Goal: Task Accomplishment & Management: Manage account settings

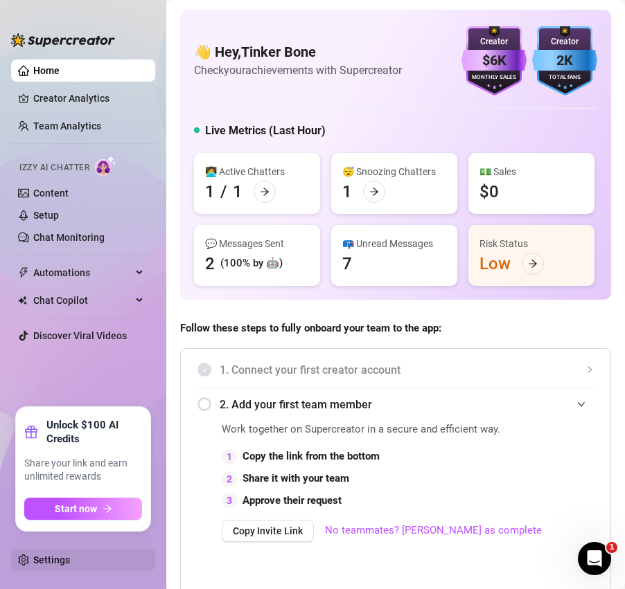
click at [60, 563] on link "Settings" at bounding box center [51, 560] width 37 height 11
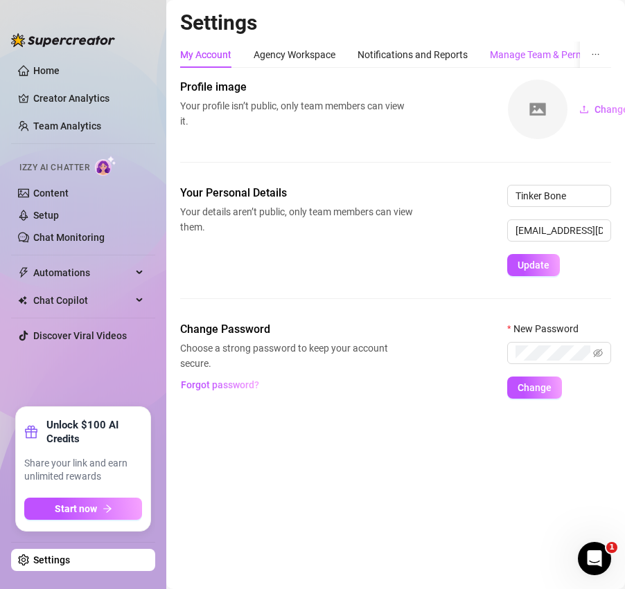
click at [522, 51] on div "Manage Team & Permissions" at bounding box center [552, 54] width 124 height 15
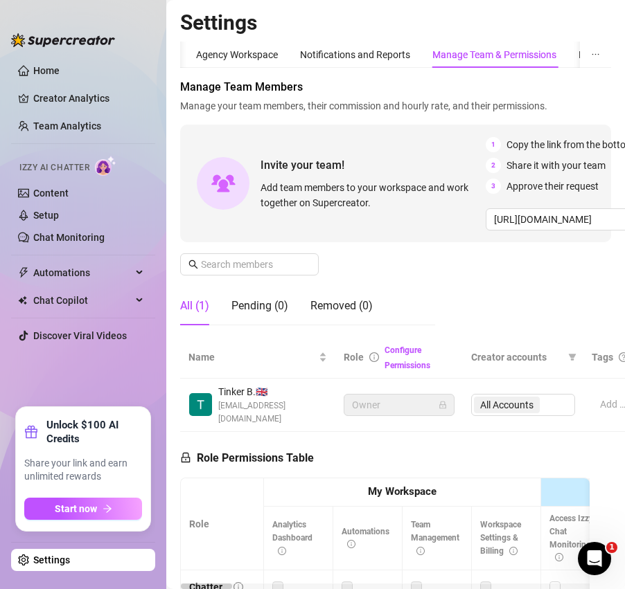
click at [494, 50] on div "Manage Team & Permissions" at bounding box center [494, 54] width 124 height 15
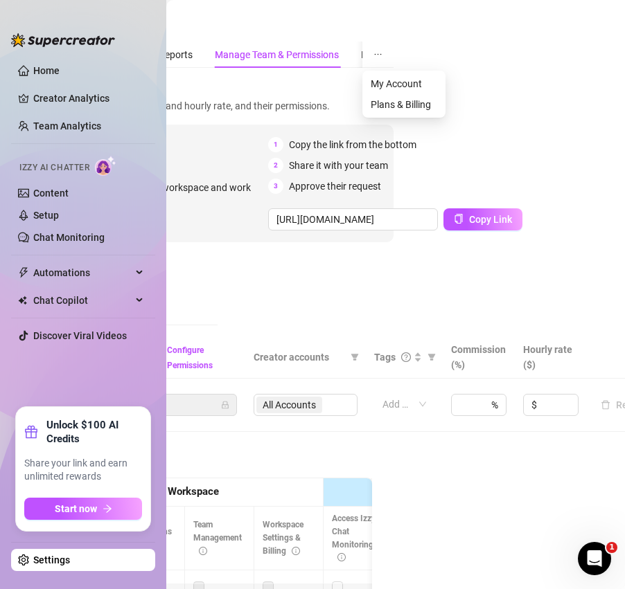
click at [380, 58] on icon "ellipsis" at bounding box center [377, 54] width 9 height 9
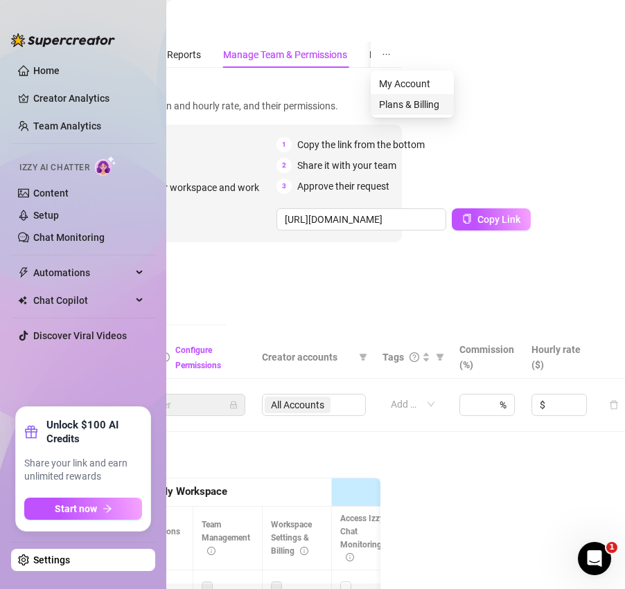
click at [407, 100] on span "Plans & Billing" at bounding box center [412, 104] width 66 height 15
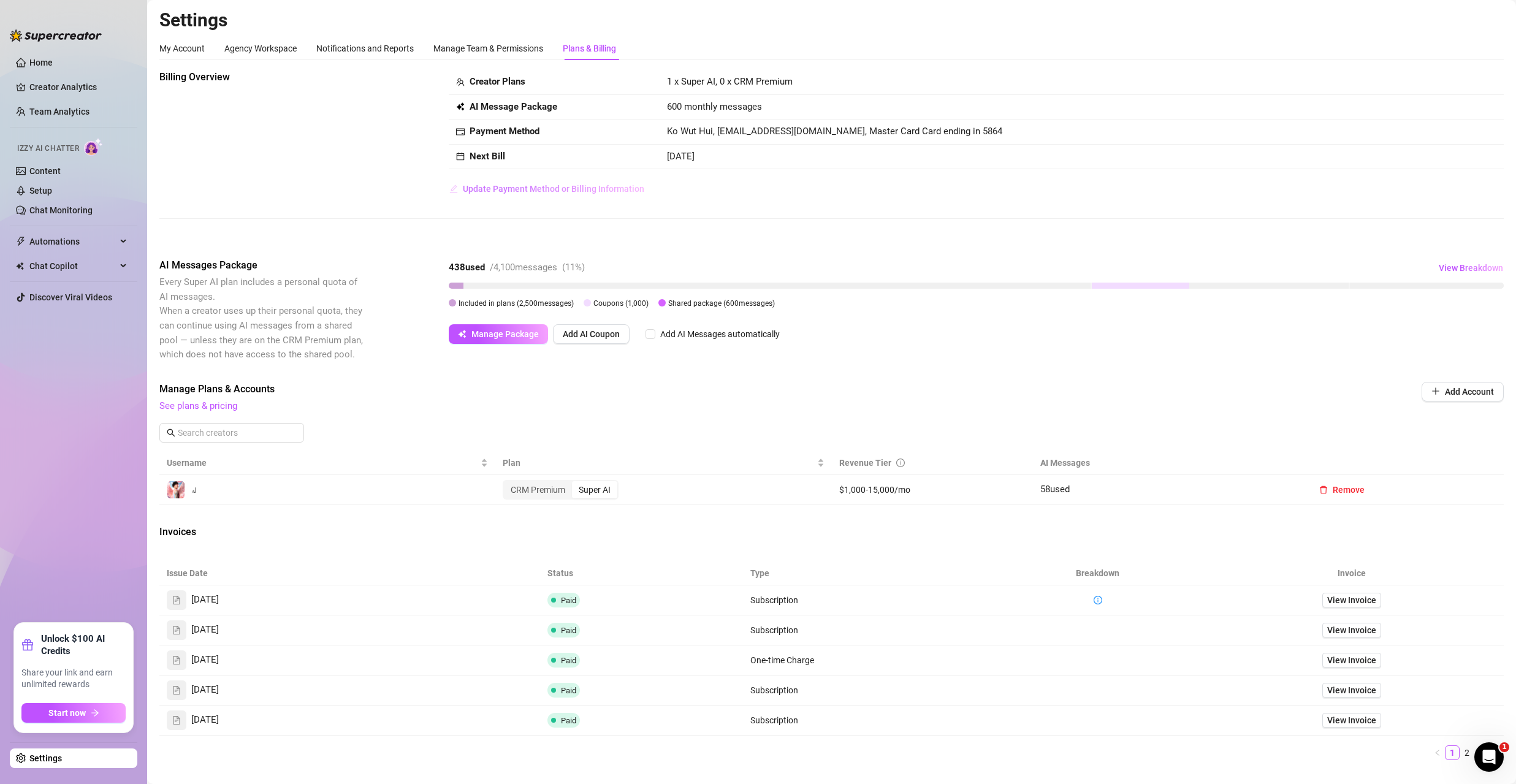
click at [537, 189] on span "Update Payment Method or Billing Information" at bounding box center [553, 188] width 181 height 10
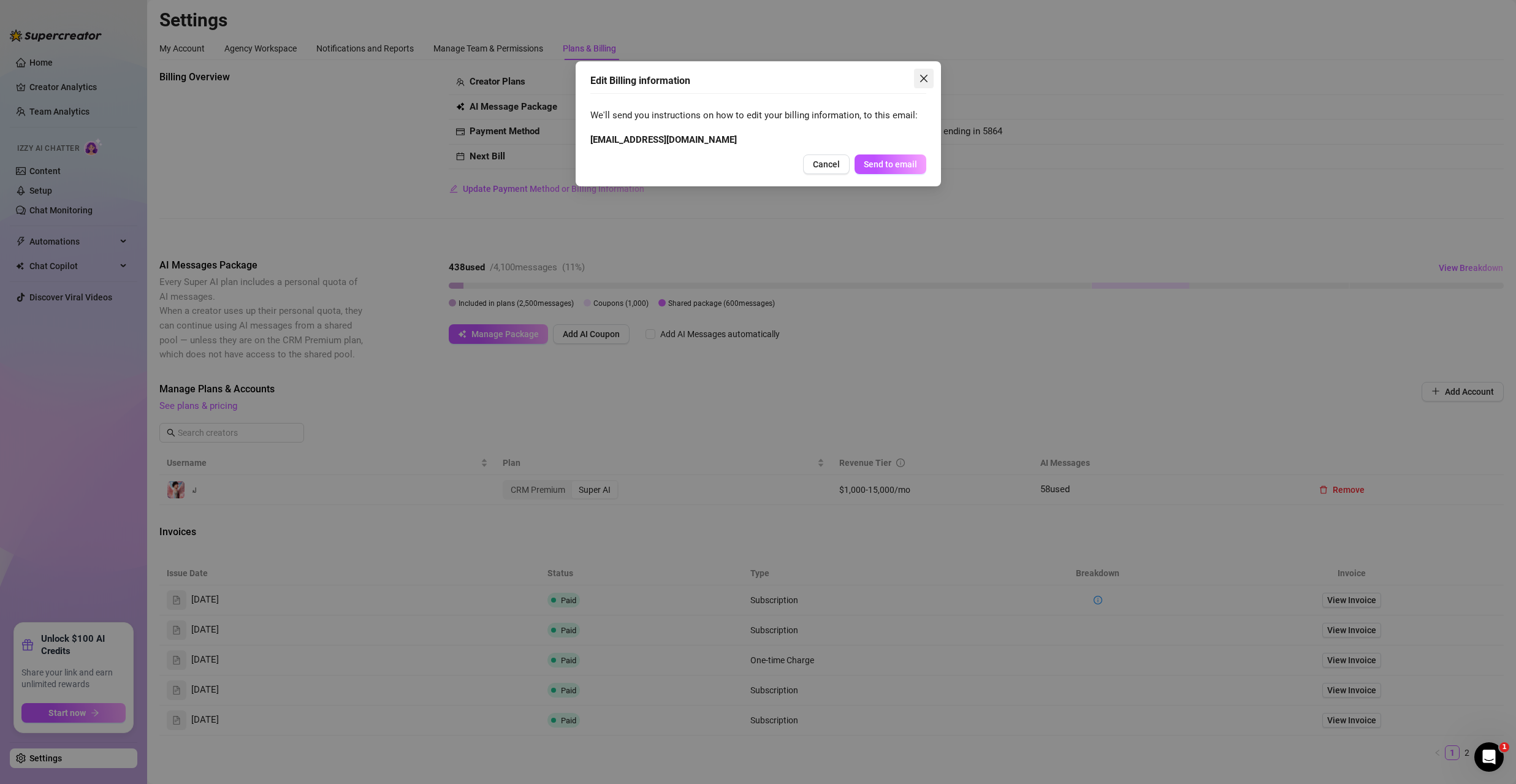
click at [552, 74] on span "Close" at bounding box center [924, 78] width 19 height 10
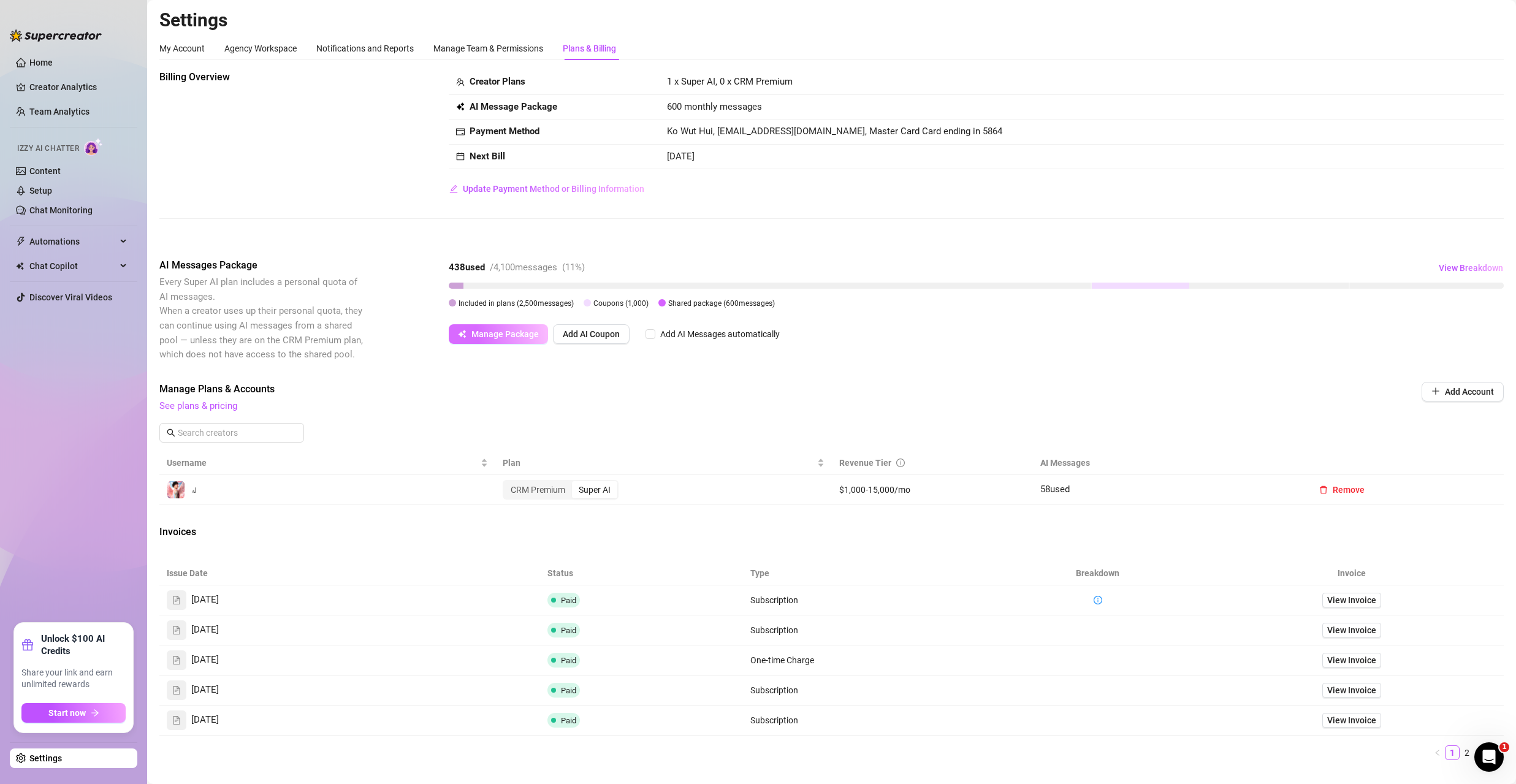
click at [505, 336] on span "Manage Package" at bounding box center [505, 334] width 67 height 10
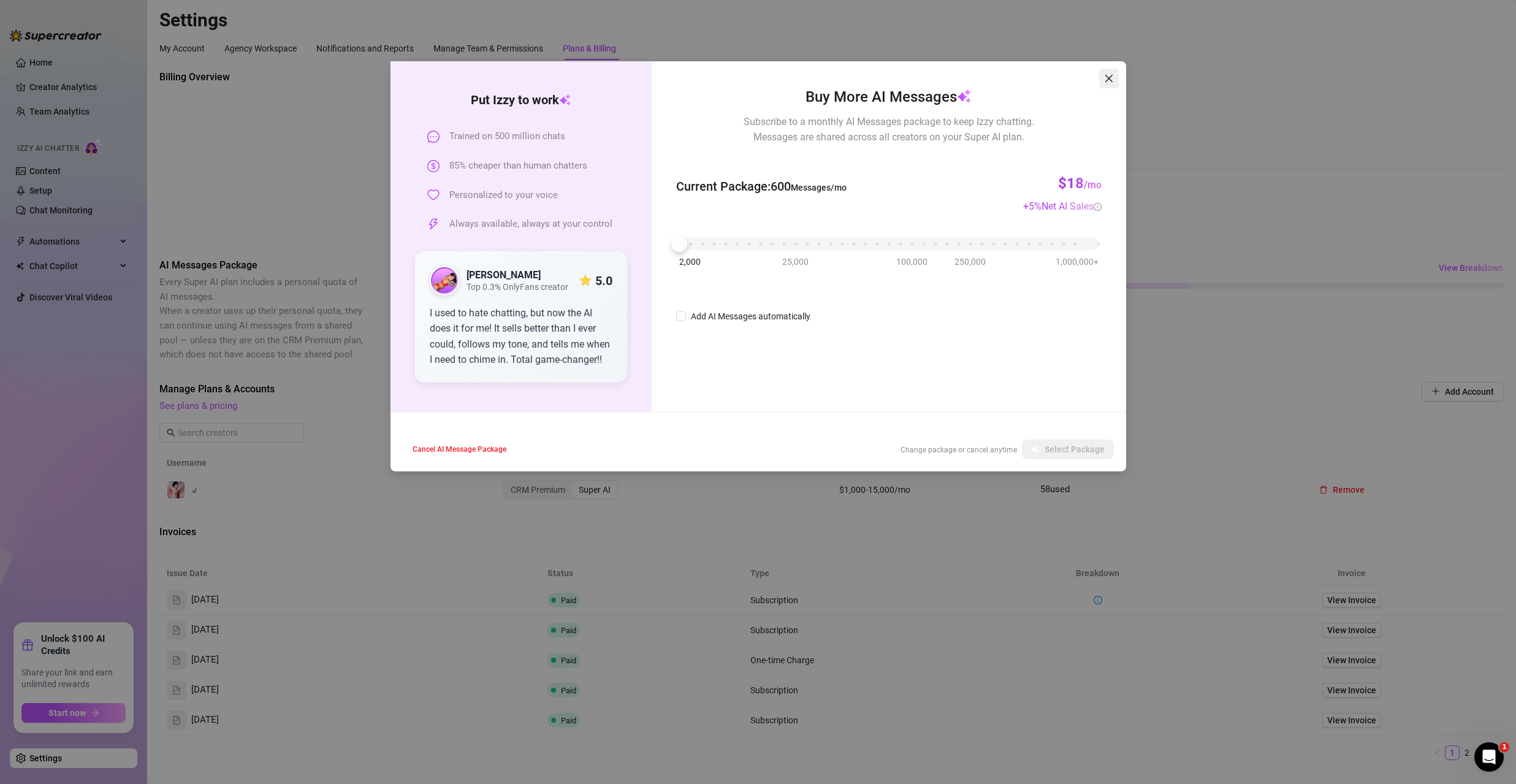
click at [552, 75] on span "Close" at bounding box center [1109, 78] width 19 height 10
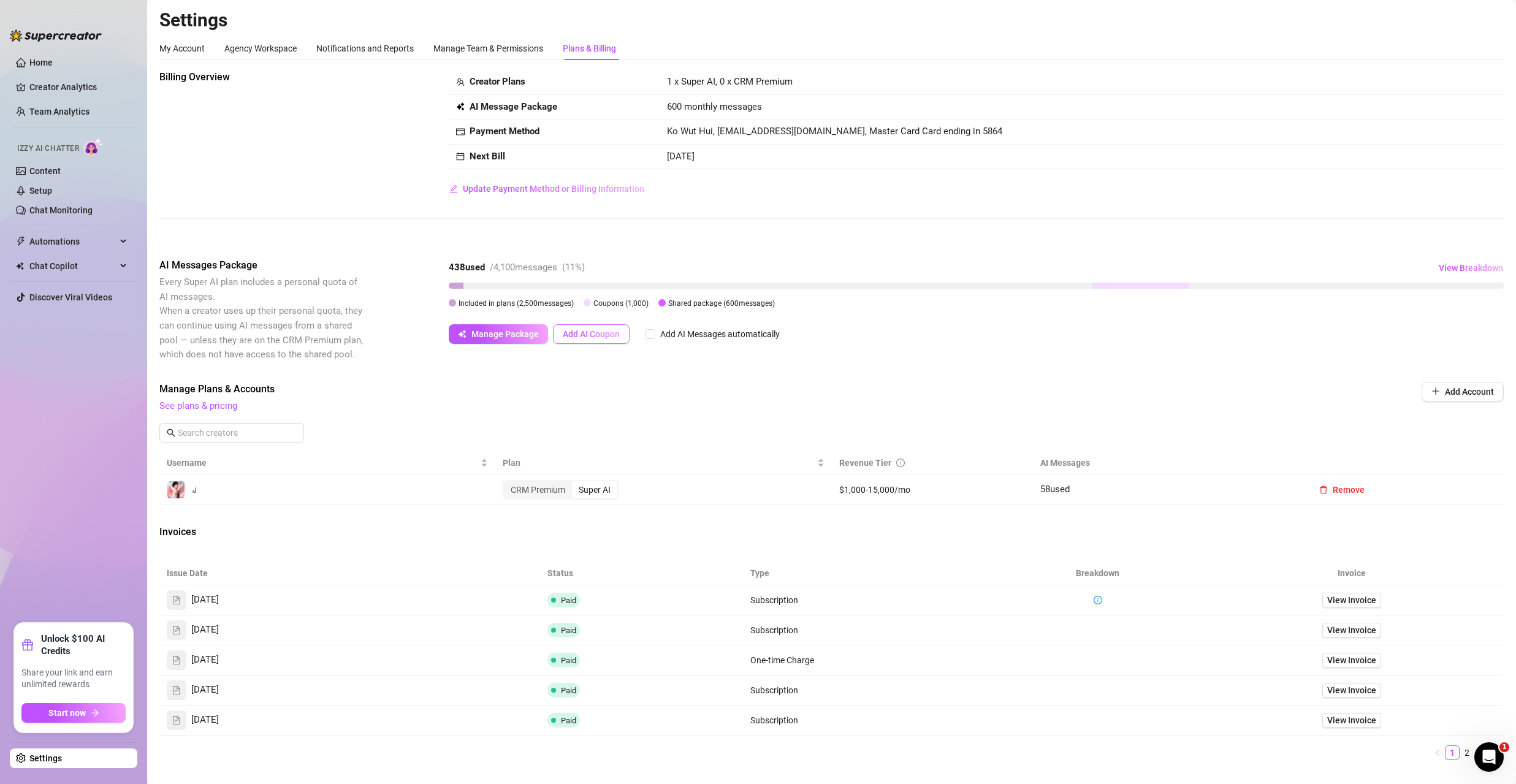
click at [552, 333] on span "Add AI Coupon" at bounding box center [591, 334] width 57 height 10
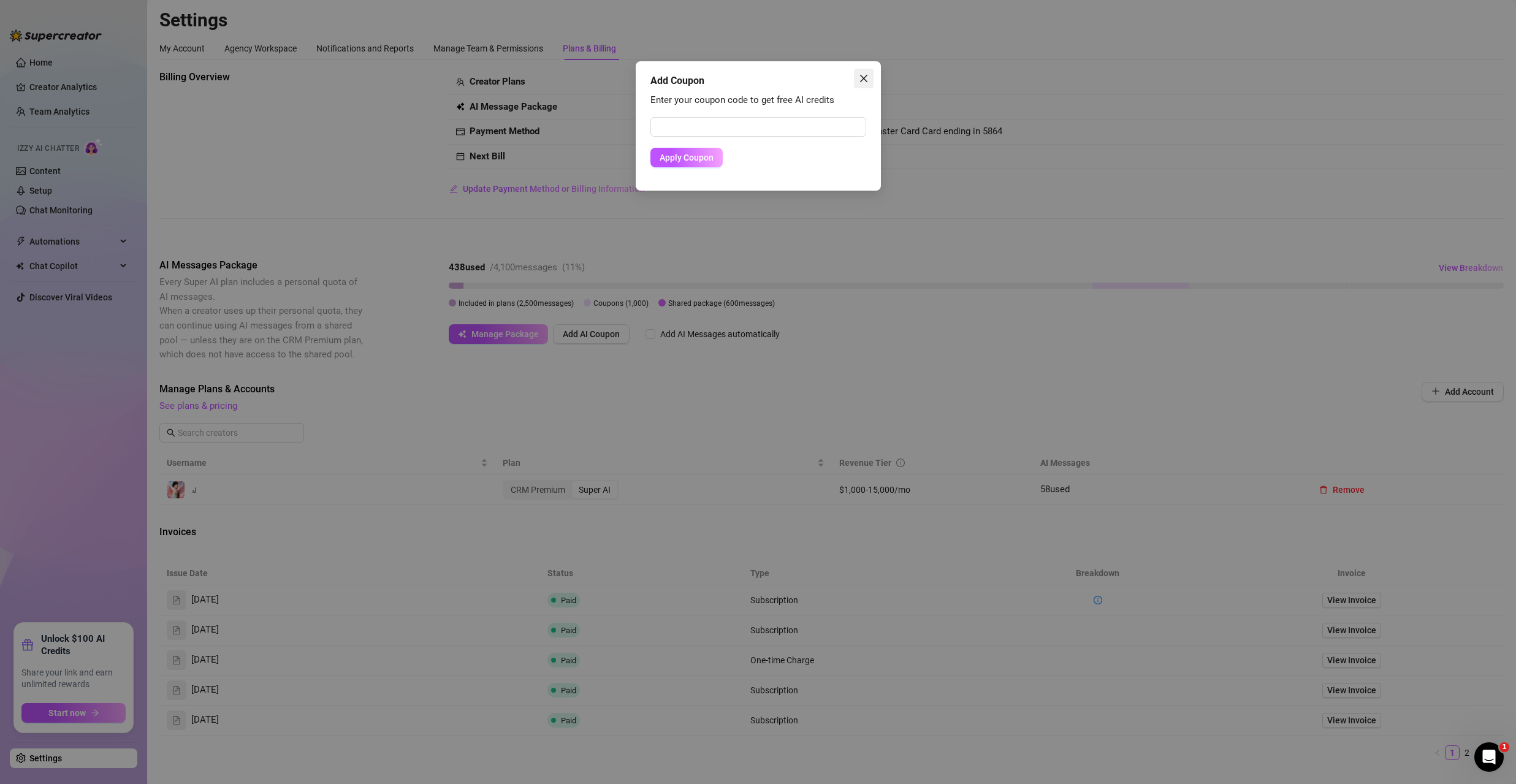
click at [552, 78] on icon "close" at bounding box center [863, 78] width 10 height 10
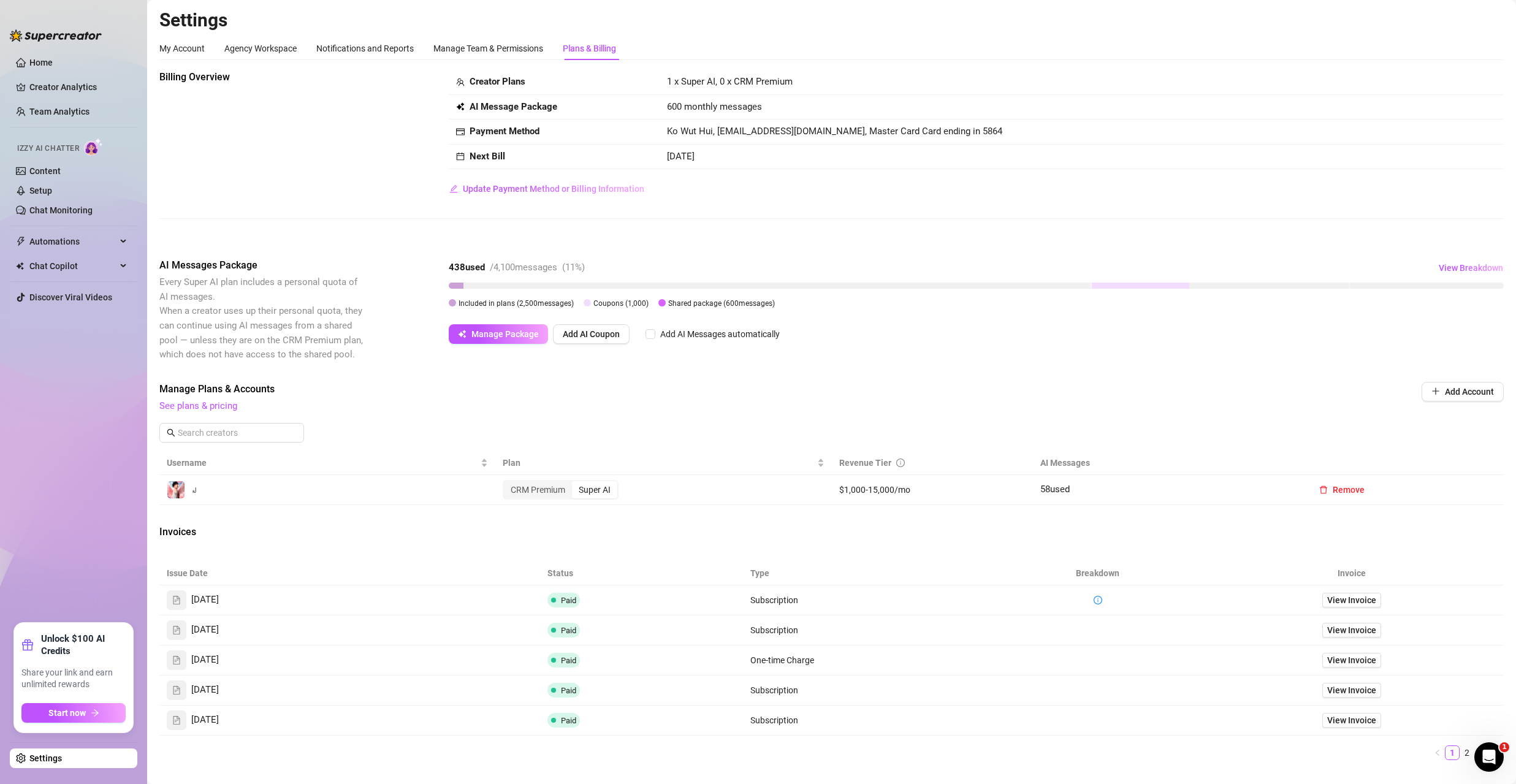
click at [232, 396] on div "Manage Plans & Accounts See plans & pricing" at bounding box center [749, 397] width 1179 height 32
click at [228, 402] on link "See plans & pricing" at bounding box center [198, 405] width 78 height 11
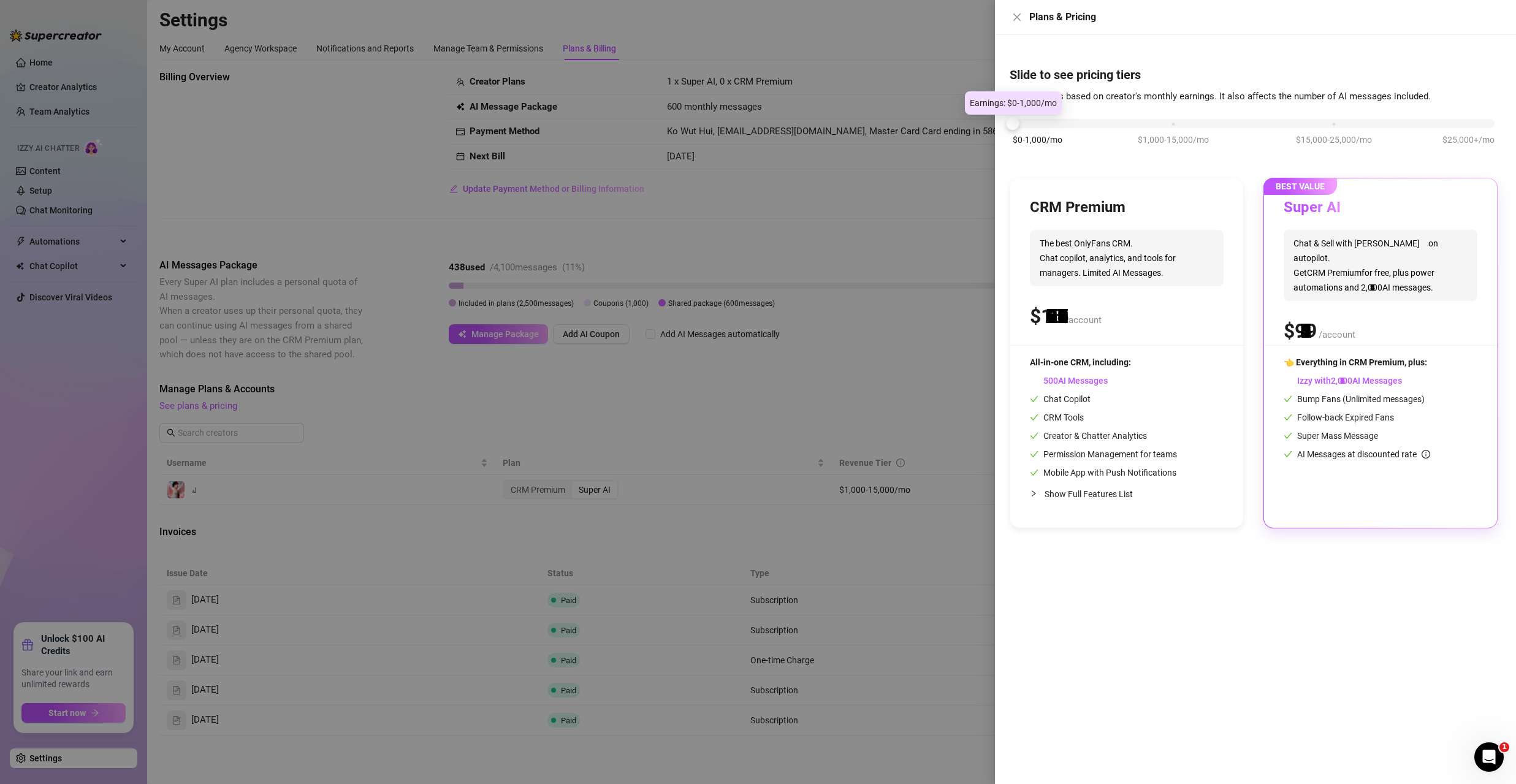
drag, startPoint x: 1175, startPoint y: 125, endPoint x: 1035, endPoint y: 120, distance: 140.1
click at [552, 120] on div "$0-1,000/mo $1,000-15,000/mo $15,000-25,000/mo $25,000+/mo" at bounding box center [1253, 120] width 481 height 7
click at [552, 121] on div "$0-1,000/mo $1,000-15,000/mo $15,000-25,000/mo $25,000+/mo" at bounding box center [1253, 120] width 481 height 7
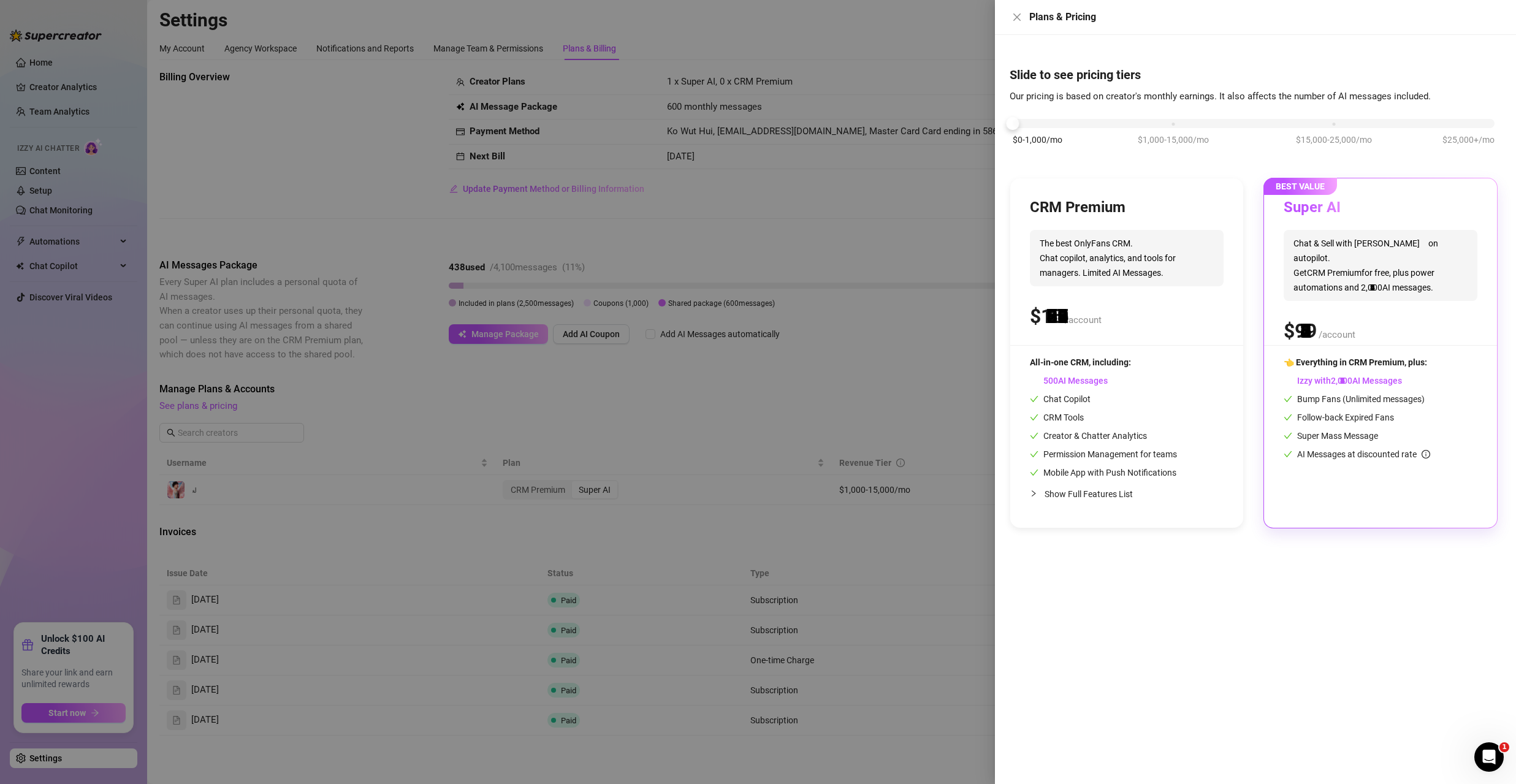
click at [552, 123] on div "$0-1,000/mo $1,000-15,000/mo $15,000-25,000/mo $25,000+/mo" at bounding box center [1253, 120] width 481 height 7
click at [552, 203] on div at bounding box center [758, 392] width 1516 height 784
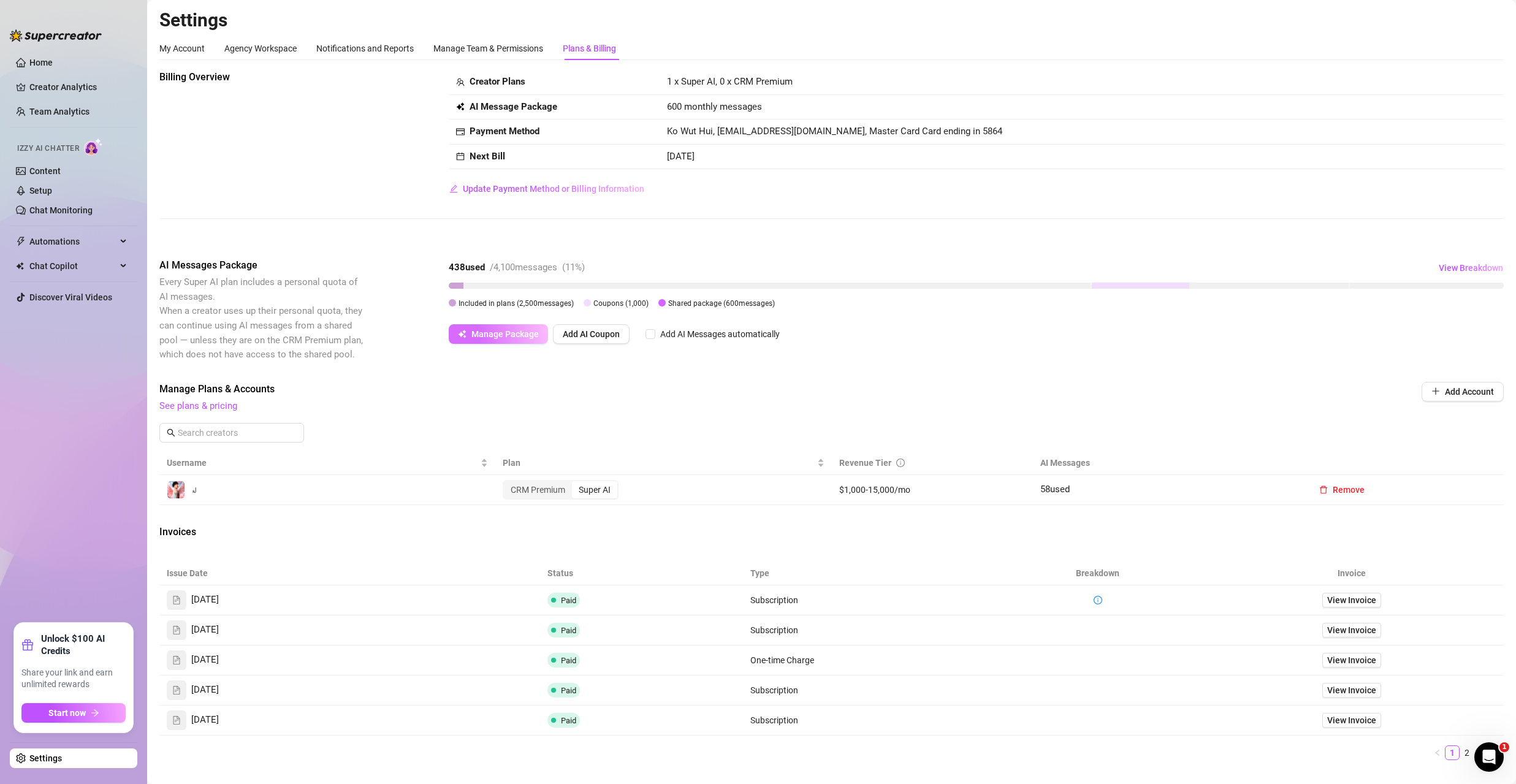
click at [517, 340] on button "Manage Package" at bounding box center [498, 334] width 99 height 19
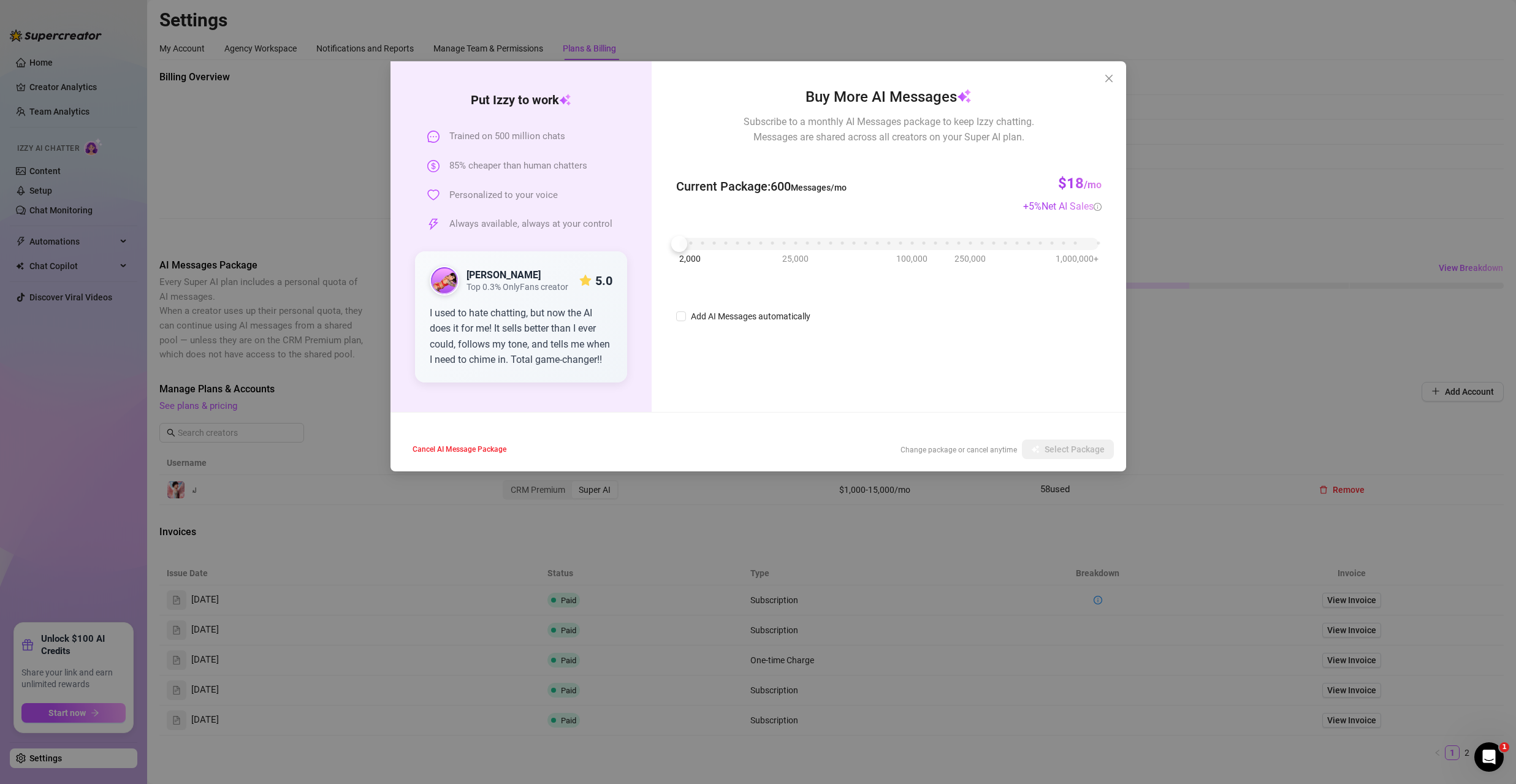
drag, startPoint x: 1106, startPoint y: 81, endPoint x: 823, endPoint y: 219, distance: 314.9
click at [552, 219] on div "Put [PERSON_NAME] to work Trained on 500 million chats 85% cheaper than human c…" at bounding box center [758, 265] width 735 height 410
click at [552, 242] on div "2,000 25,000 100,000 250,000 1,000,000+" at bounding box center [888, 239] width 419 height 7
drag, startPoint x: 698, startPoint y: 245, endPoint x: 713, endPoint y: 243, distance: 15.1
click at [552, 242] on div "2,000 25,000 100,000 250,000 1,000,000+" at bounding box center [888, 239] width 419 height 7
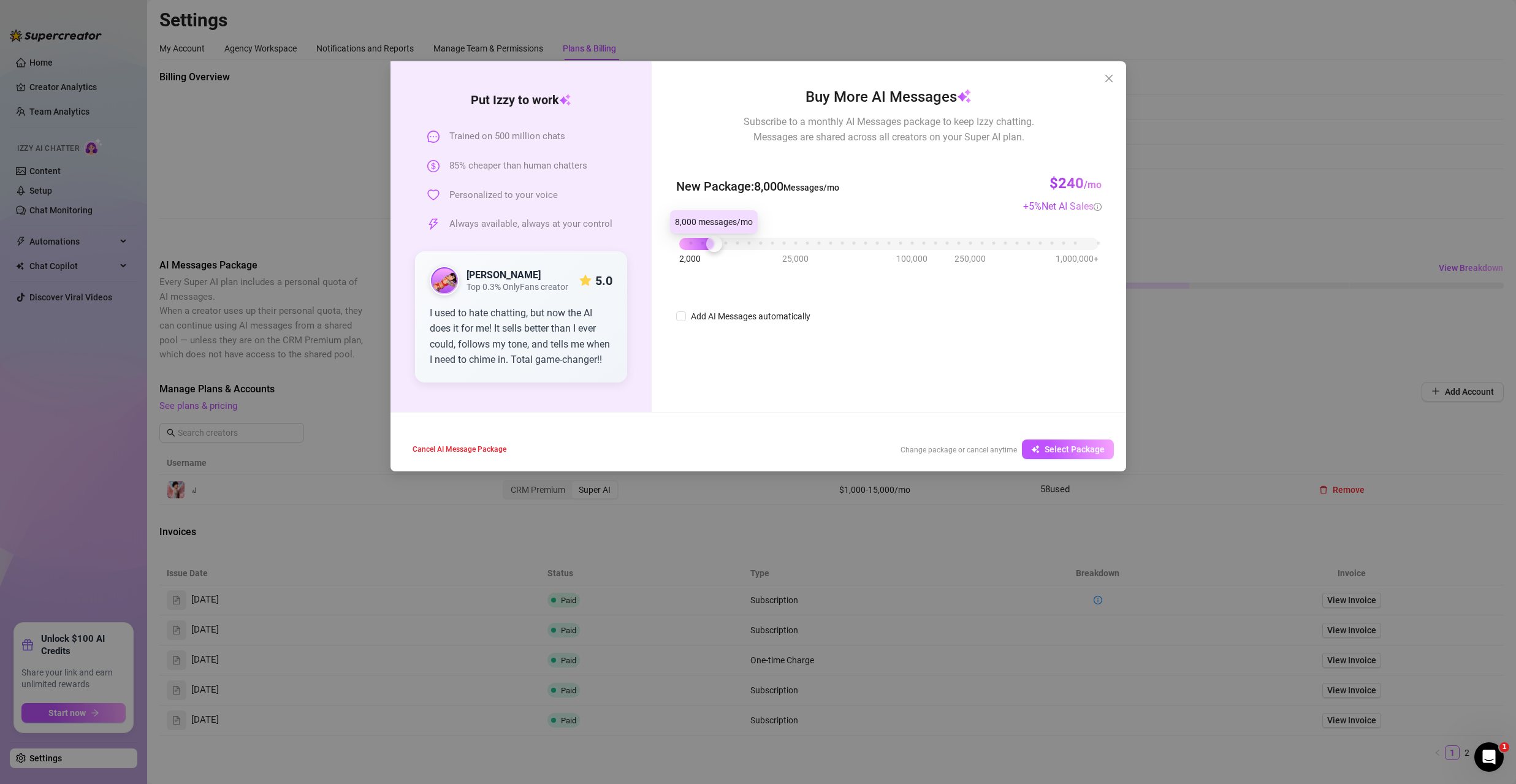
click at [552, 243] on div at bounding box center [714, 244] width 16 height 16
drag, startPoint x: 712, startPoint y: 244, endPoint x: 649, endPoint y: 244, distance: 63.0
click at [552, 243] on div "Put [PERSON_NAME] to work Trained on 500 million chats 85% cheaper than human c…" at bounding box center [758, 236] width 735 height 350
click at [552, 446] on span "Select Package" at bounding box center [1074, 449] width 60 height 10
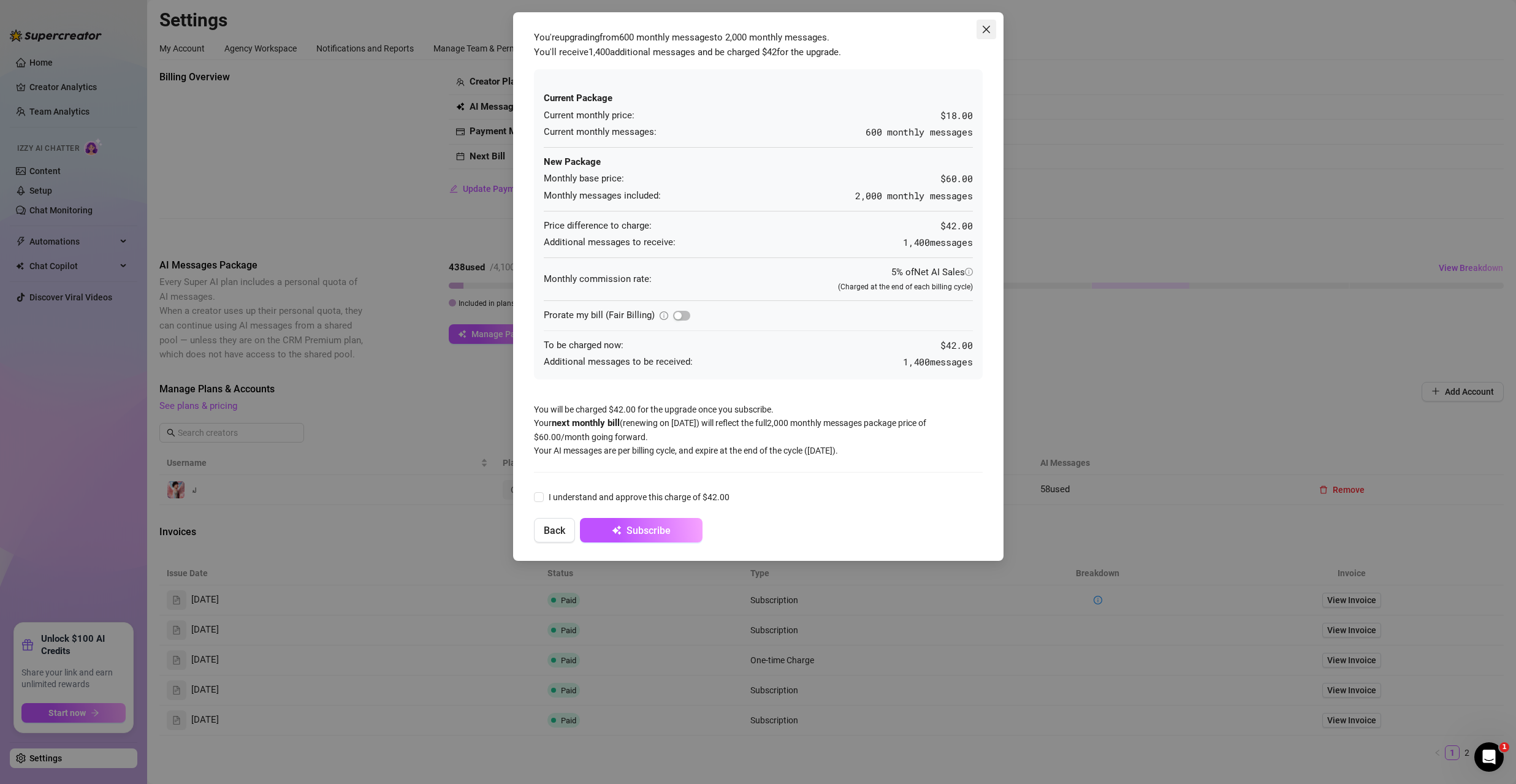
click at [552, 31] on icon "close" at bounding box center [986, 29] width 10 height 10
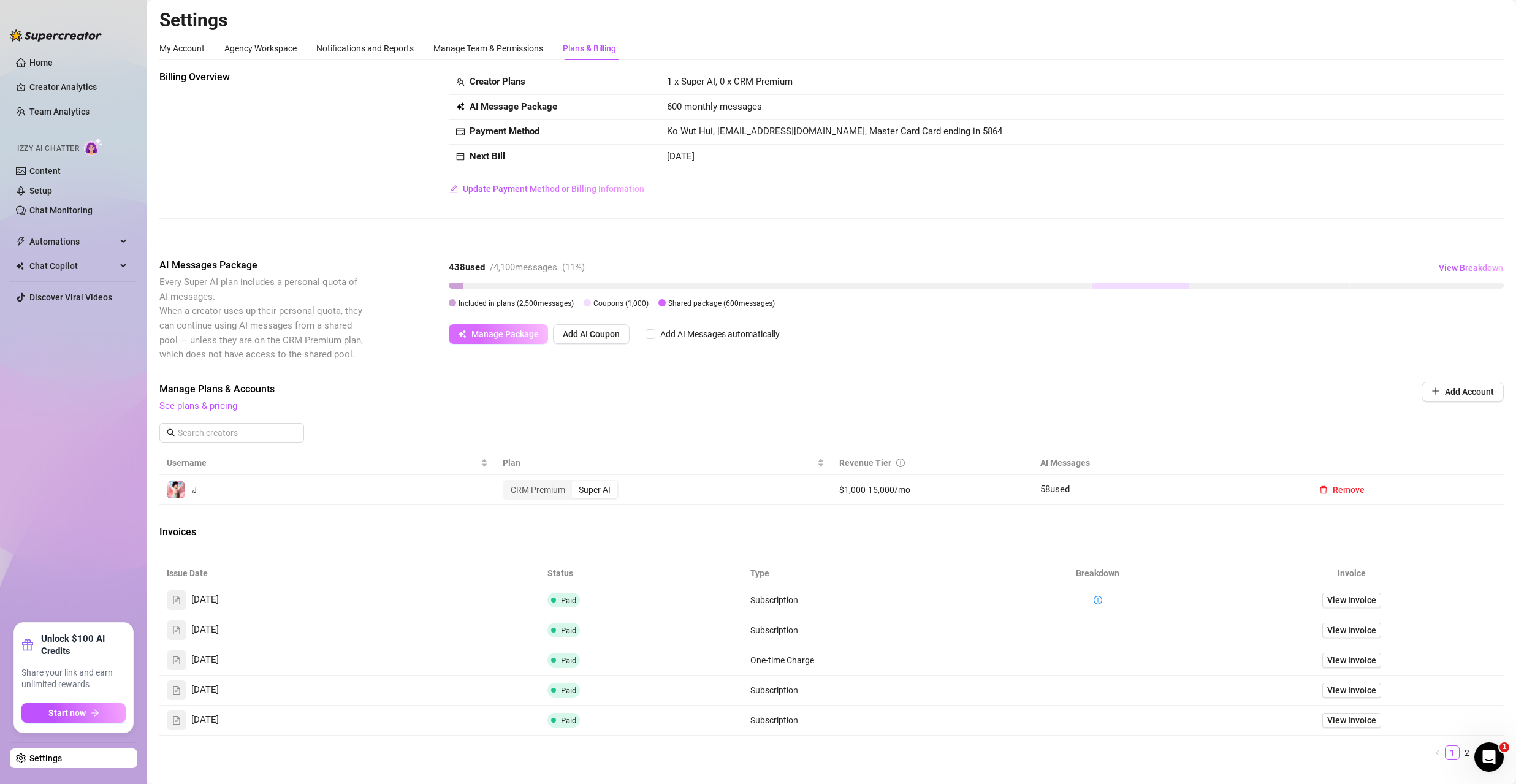
click at [515, 336] on span "Manage Package" at bounding box center [505, 334] width 67 height 10
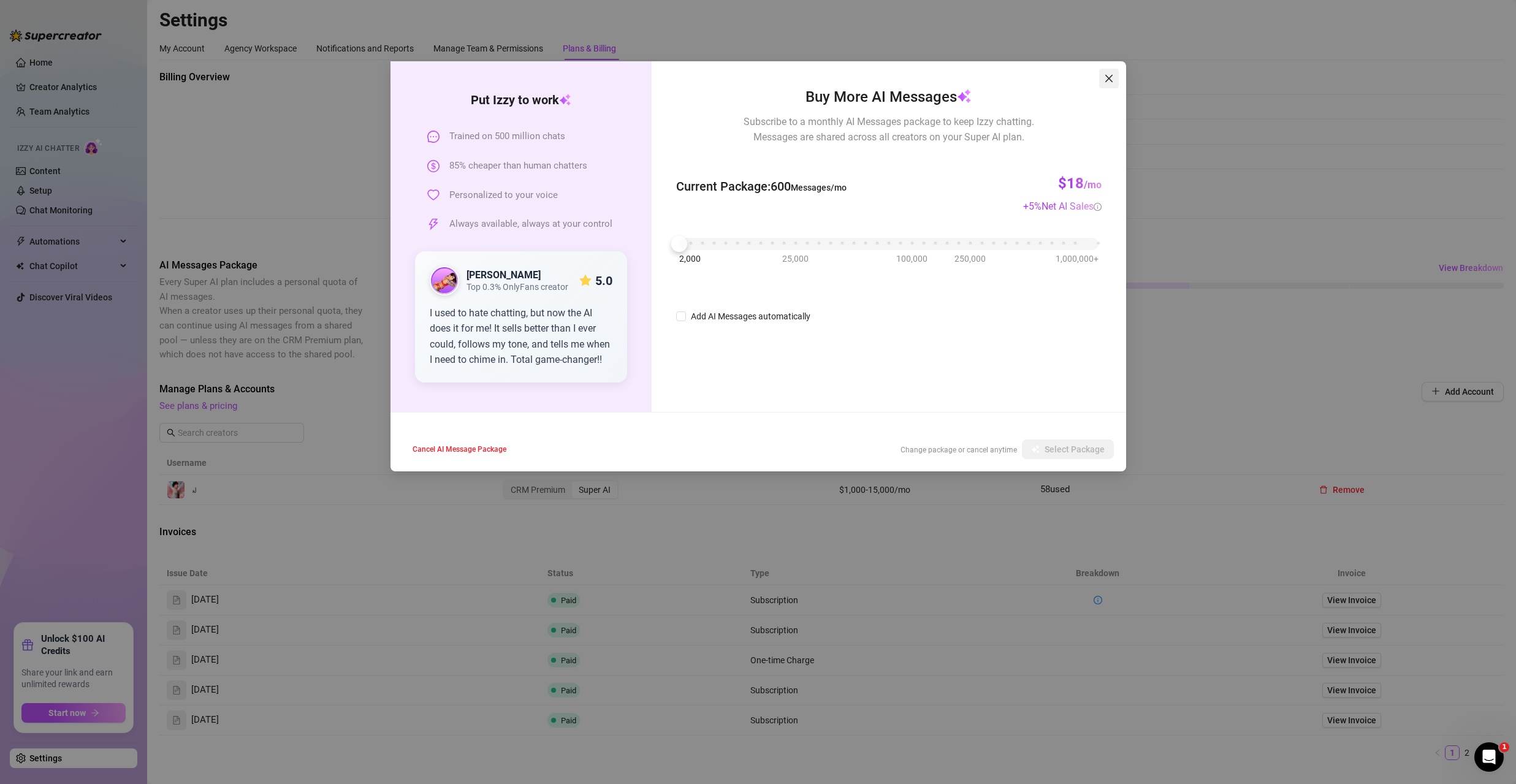
click at [552, 81] on icon "close" at bounding box center [1108, 78] width 10 height 10
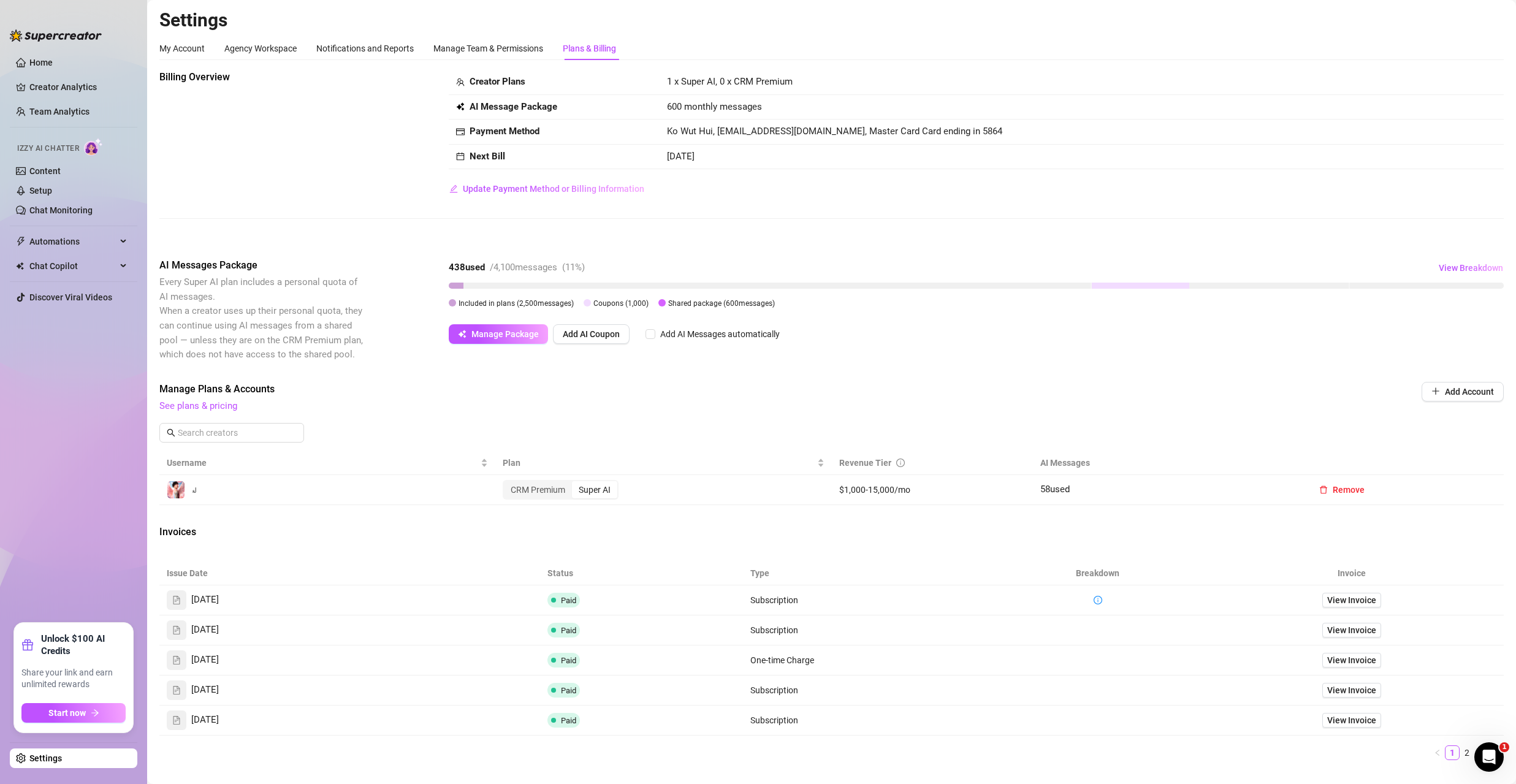
click at [190, 414] on div "Manage Plans & Accounts See plans & pricing Add Account" at bounding box center [831, 416] width 1344 height 70
click at [192, 410] on link "See plans & pricing" at bounding box center [198, 405] width 78 height 11
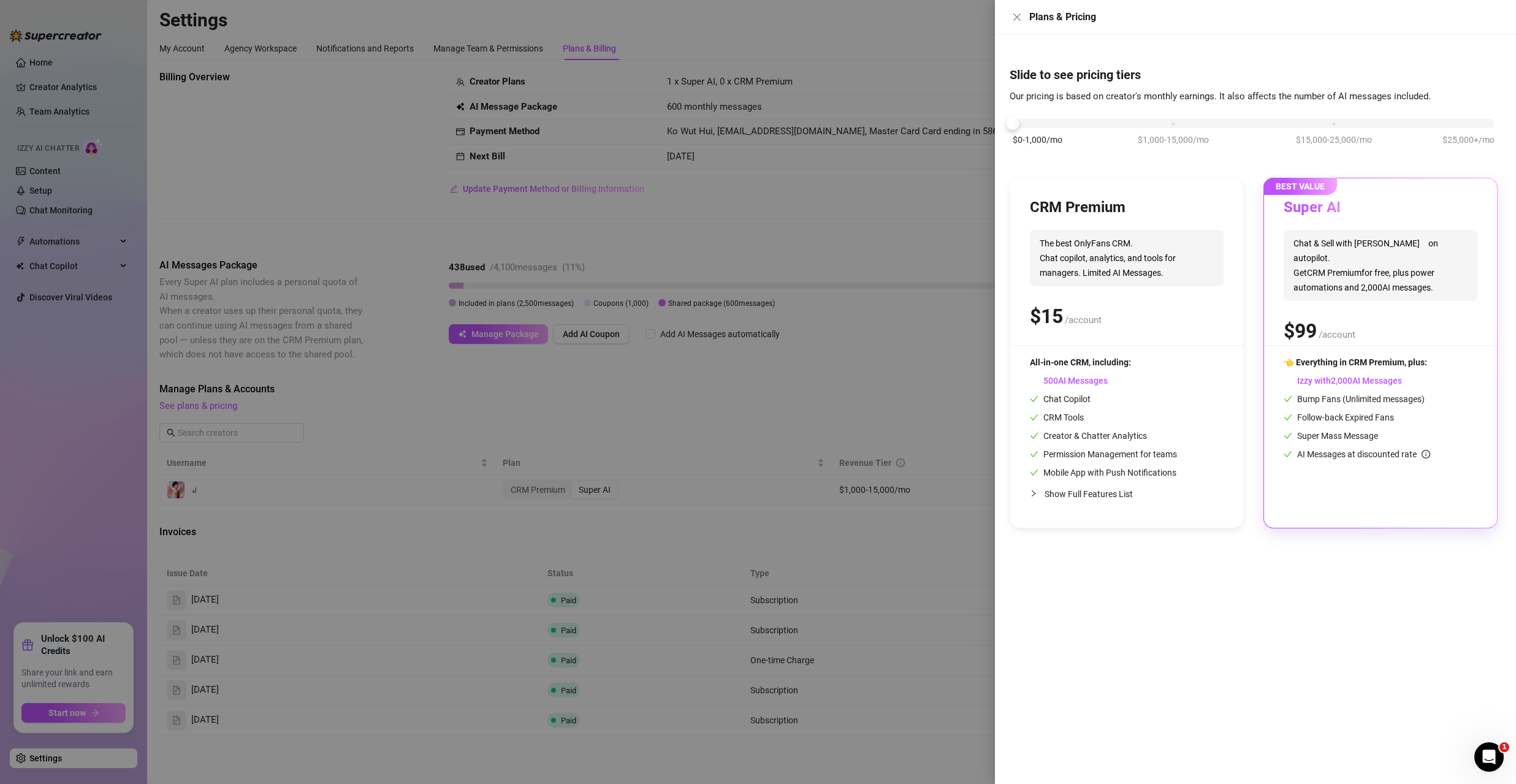
click at [552, 207] on div at bounding box center [758, 392] width 1516 height 784
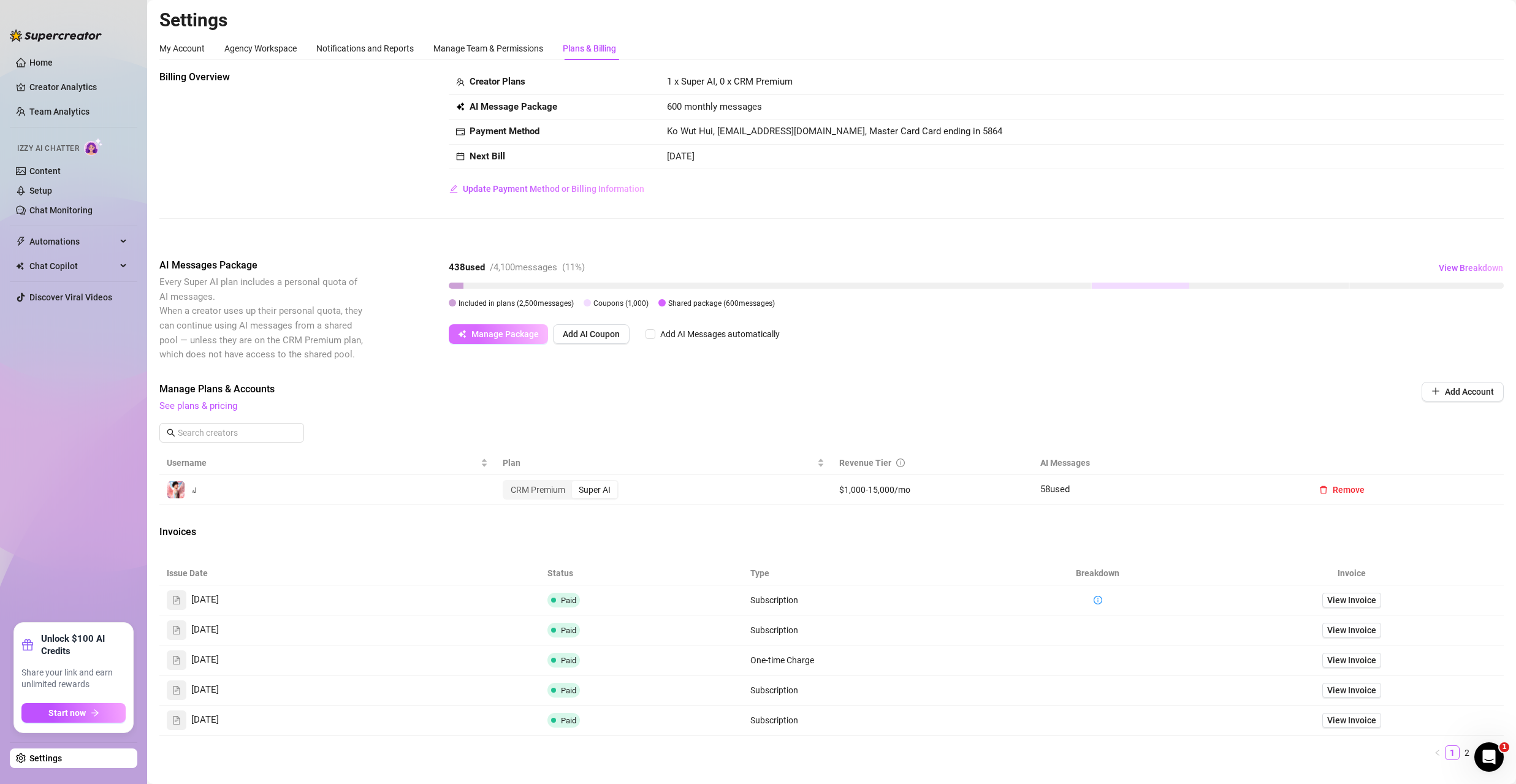
click at [525, 337] on span "Manage Package" at bounding box center [505, 334] width 67 height 10
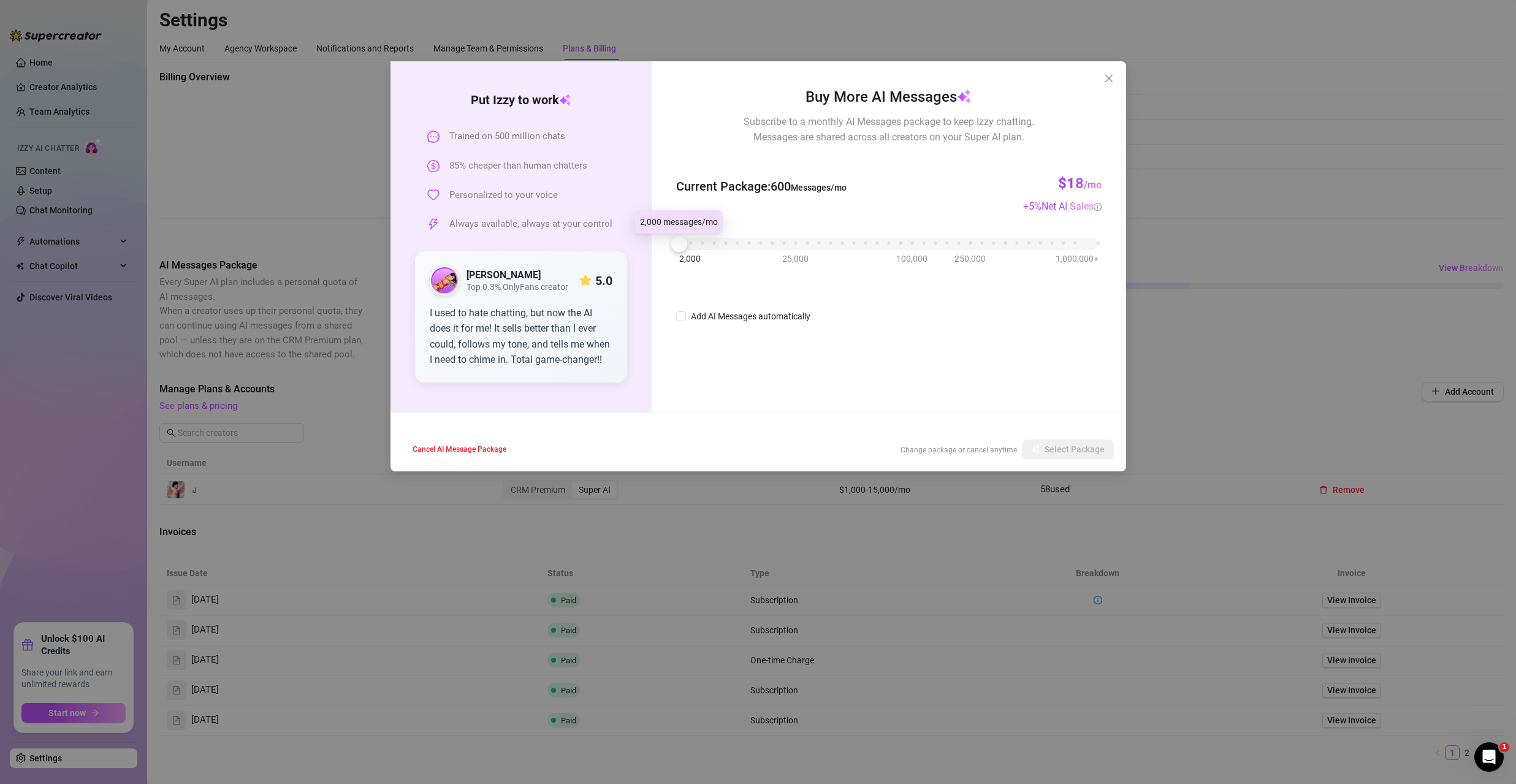
drag, startPoint x: 680, startPoint y: 247, endPoint x: 664, endPoint y: 246, distance: 16.0
click at [552, 246] on div "Buy More AI Messages Subscribe to a monthly AI Messages package to keep Izzy ch…" at bounding box center [888, 236] width 473 height 350
click at [552, 242] on div "2,000 25,000 100,000 250,000 1,000,000+" at bounding box center [888, 239] width 419 height 7
drag, startPoint x: 686, startPoint y: 244, endPoint x: 666, endPoint y: 244, distance: 20.0
click at [552, 244] on div "Buy More AI Messages Subscribe to a monthly AI Messages package to keep Izzy ch…" at bounding box center [888, 236] width 473 height 350
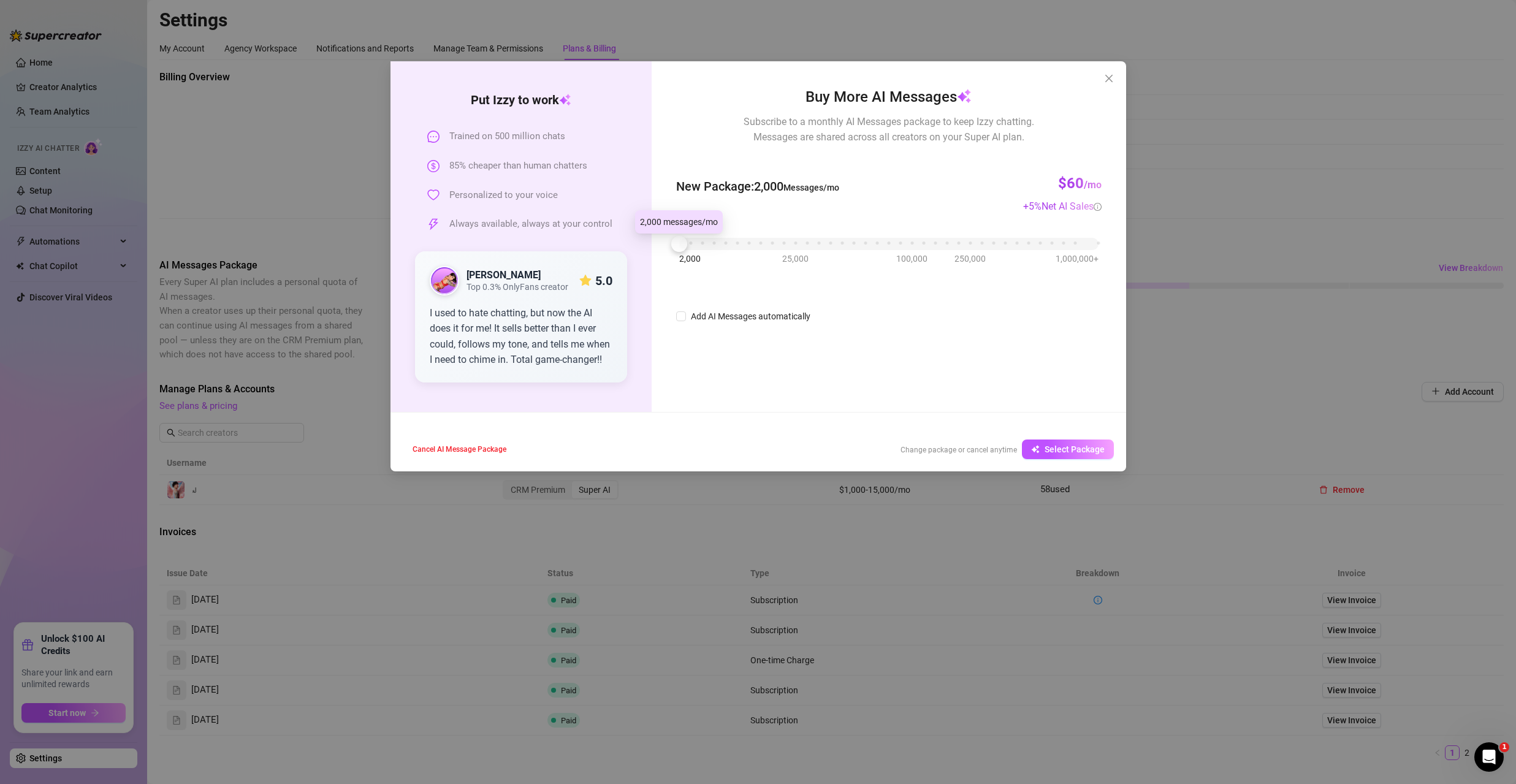
drag, startPoint x: 687, startPoint y: 242, endPoint x: 667, endPoint y: 243, distance: 20.0
click at [552, 243] on div "Buy More AI Messages Subscribe to a monthly AI Messages package to keep Izzy ch…" at bounding box center [888, 236] width 473 height 350
drag, startPoint x: 1102, startPoint y: 77, endPoint x: 752, endPoint y: 301, distance: 415.5
click at [552, 284] on div "Put [PERSON_NAME] to work Trained on 500 million chats 85% cheaper than human c…" at bounding box center [758, 265] width 735 height 410
click at [552, 82] on icon "close" at bounding box center [1108, 78] width 10 height 10
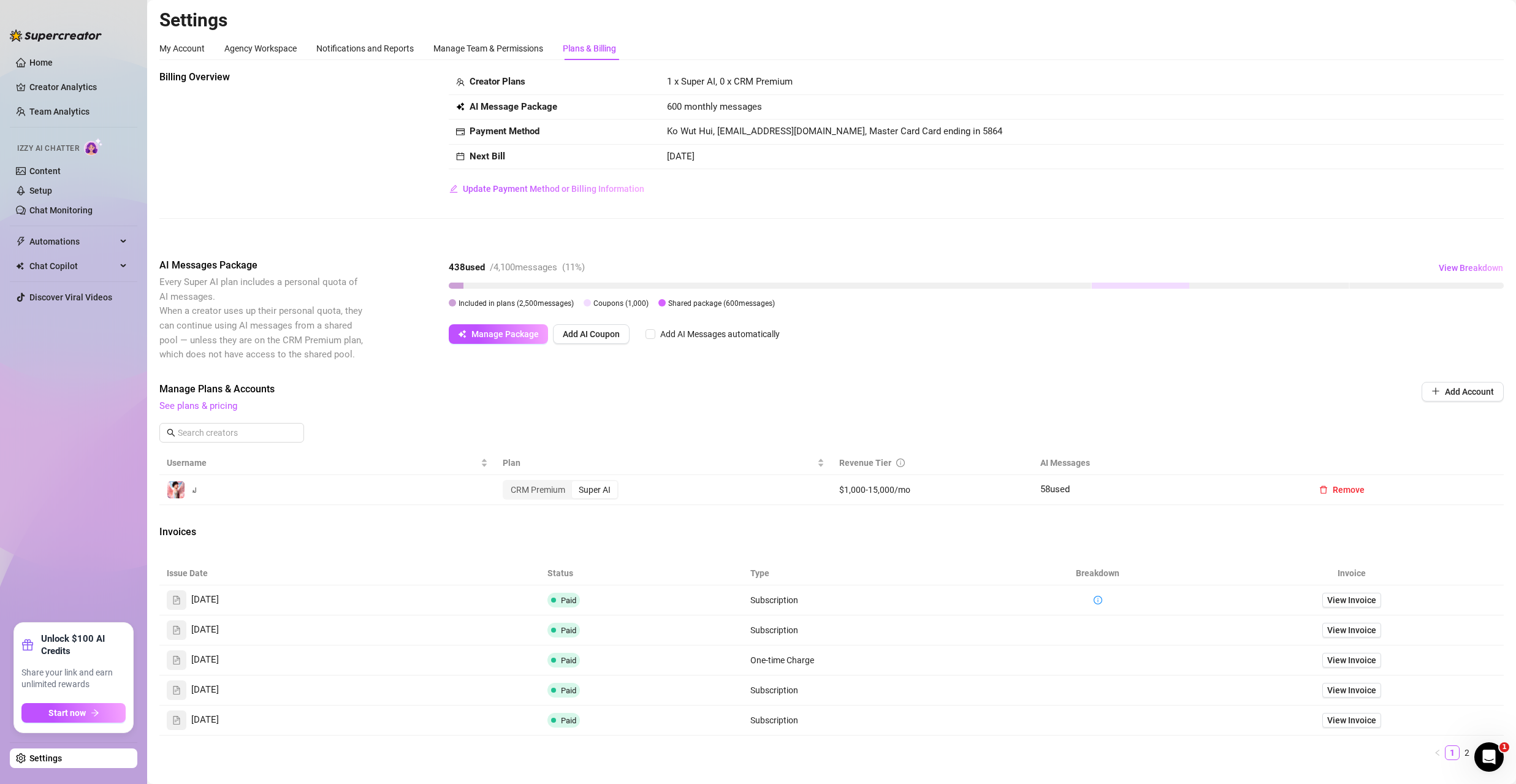
scroll to position [101, 0]
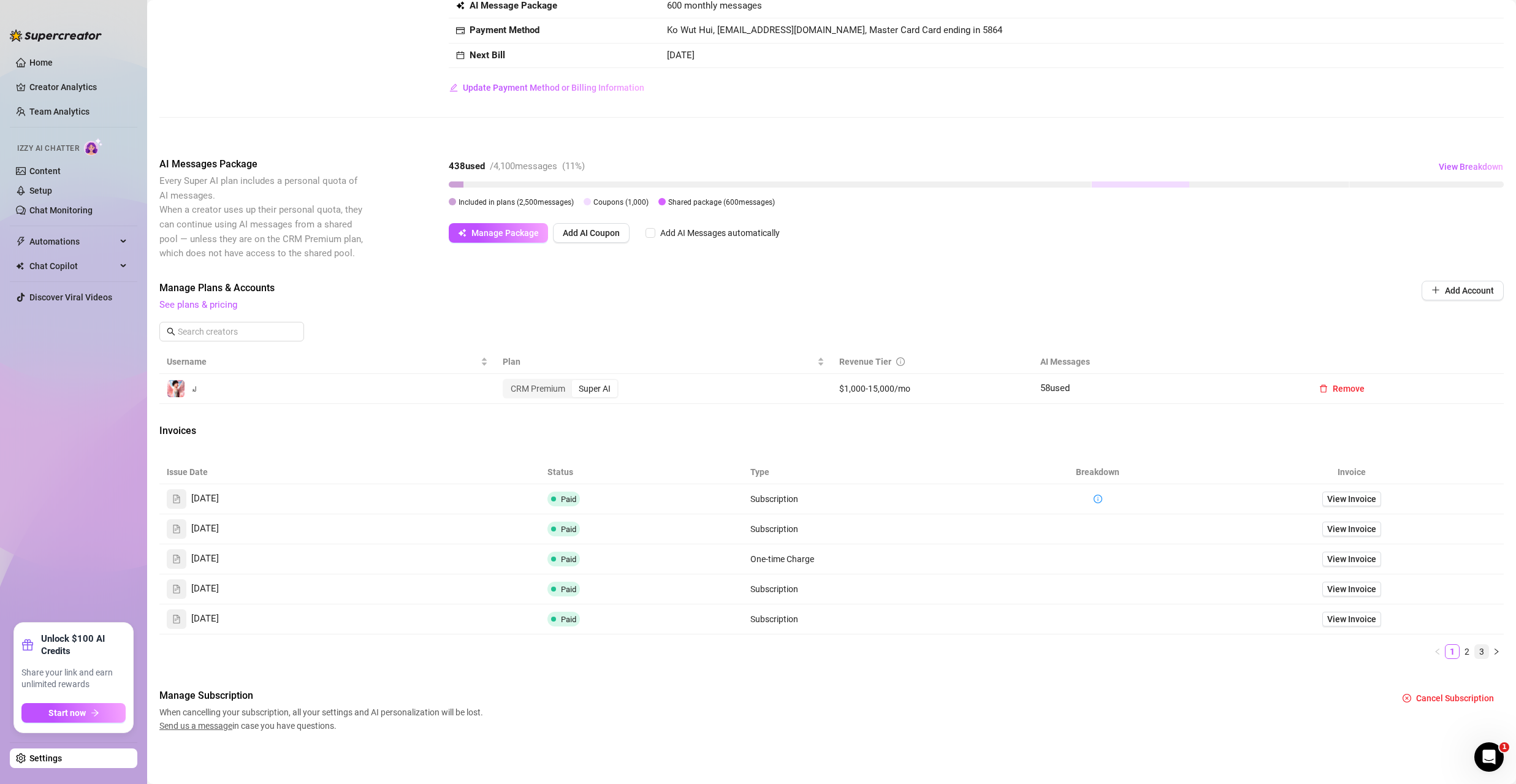
click at [552, 521] on link "3" at bounding box center [1481, 651] width 13 height 13
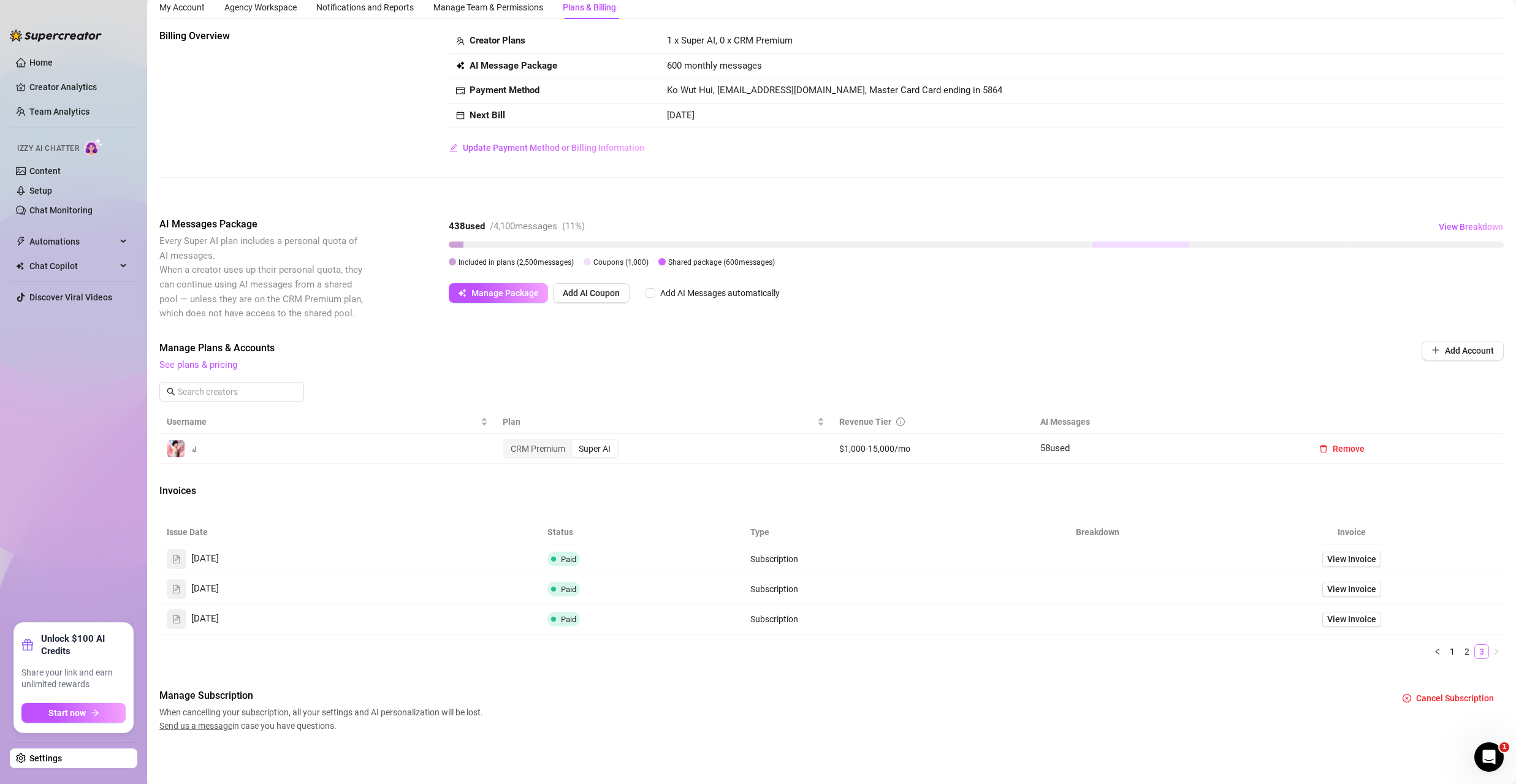
scroll to position [41, 0]
click at [552, 521] on span "View Invoice" at bounding box center [1351, 558] width 49 height 13
click at [552, 521] on link "2" at bounding box center [1466, 651] width 13 height 13
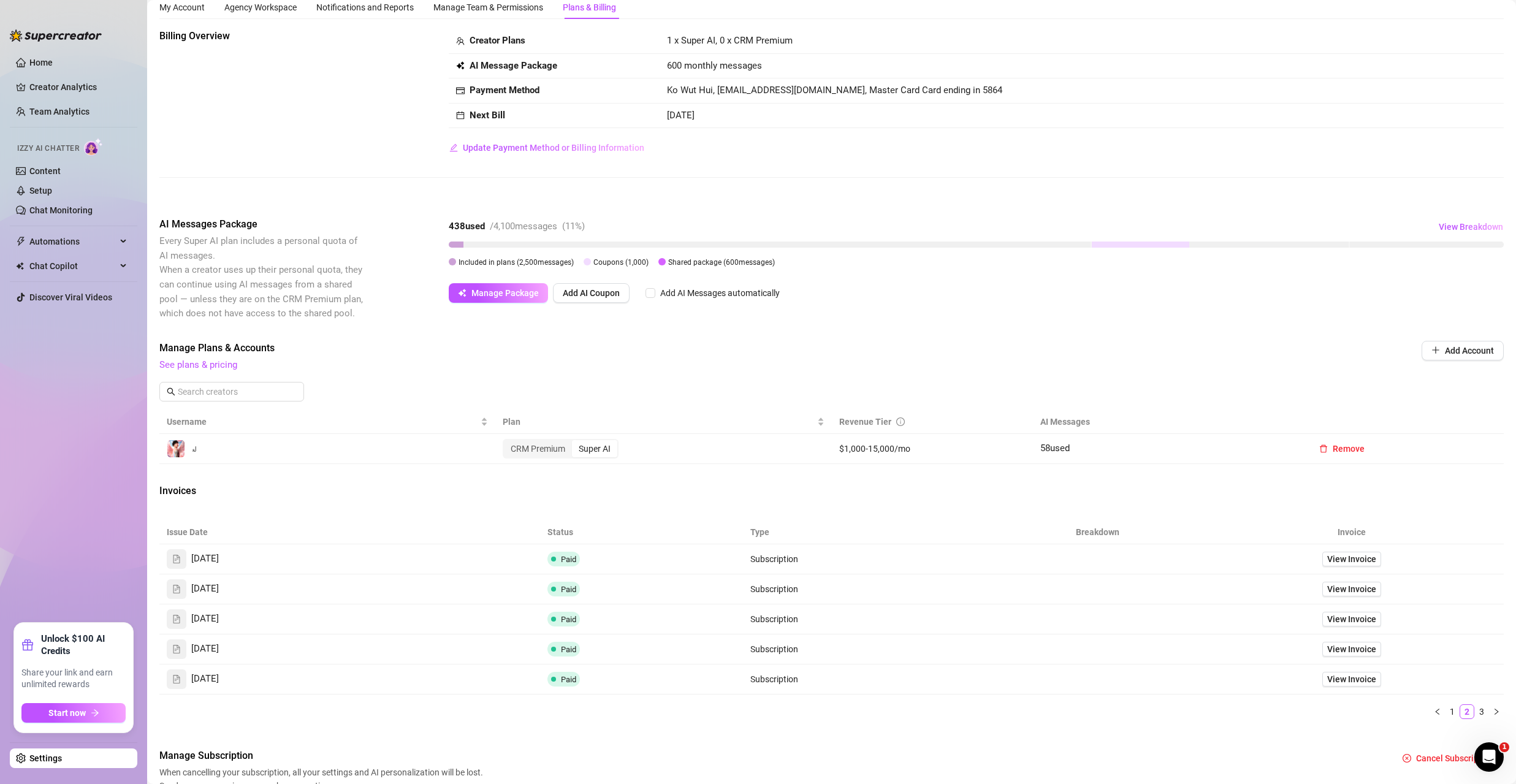
scroll to position [101, 0]
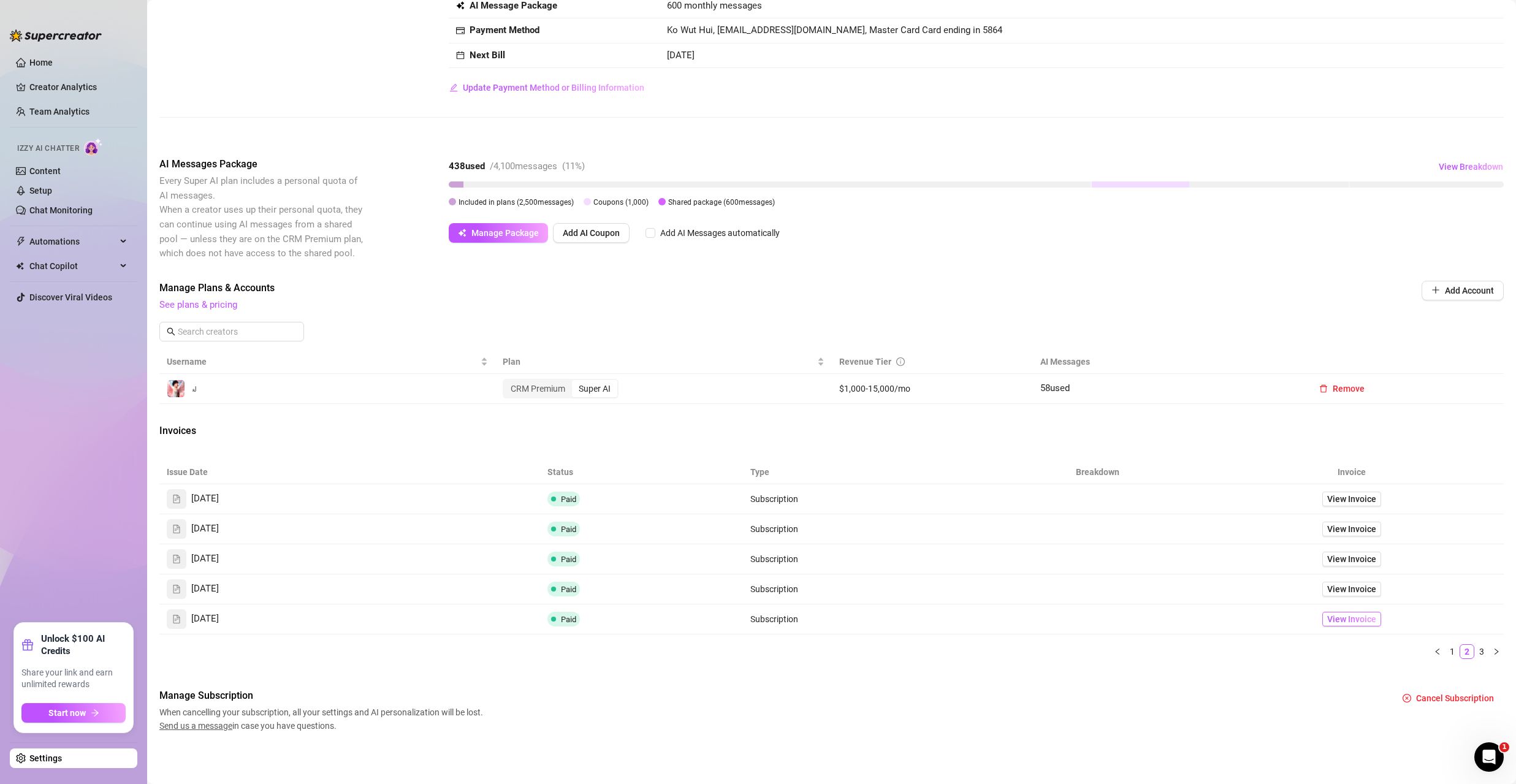
click at [552, 521] on span "View Invoice" at bounding box center [1351, 619] width 49 height 13
click at [552, 521] on span "View Invoice" at bounding box center [1351, 588] width 49 height 13
click at [552, 521] on span "View Invoice" at bounding box center [1351, 558] width 49 height 13
click at [552, 521] on link "View Invoice" at bounding box center [1351, 528] width 58 height 15
click at [552, 500] on span "View Invoice" at bounding box center [1351, 498] width 49 height 13
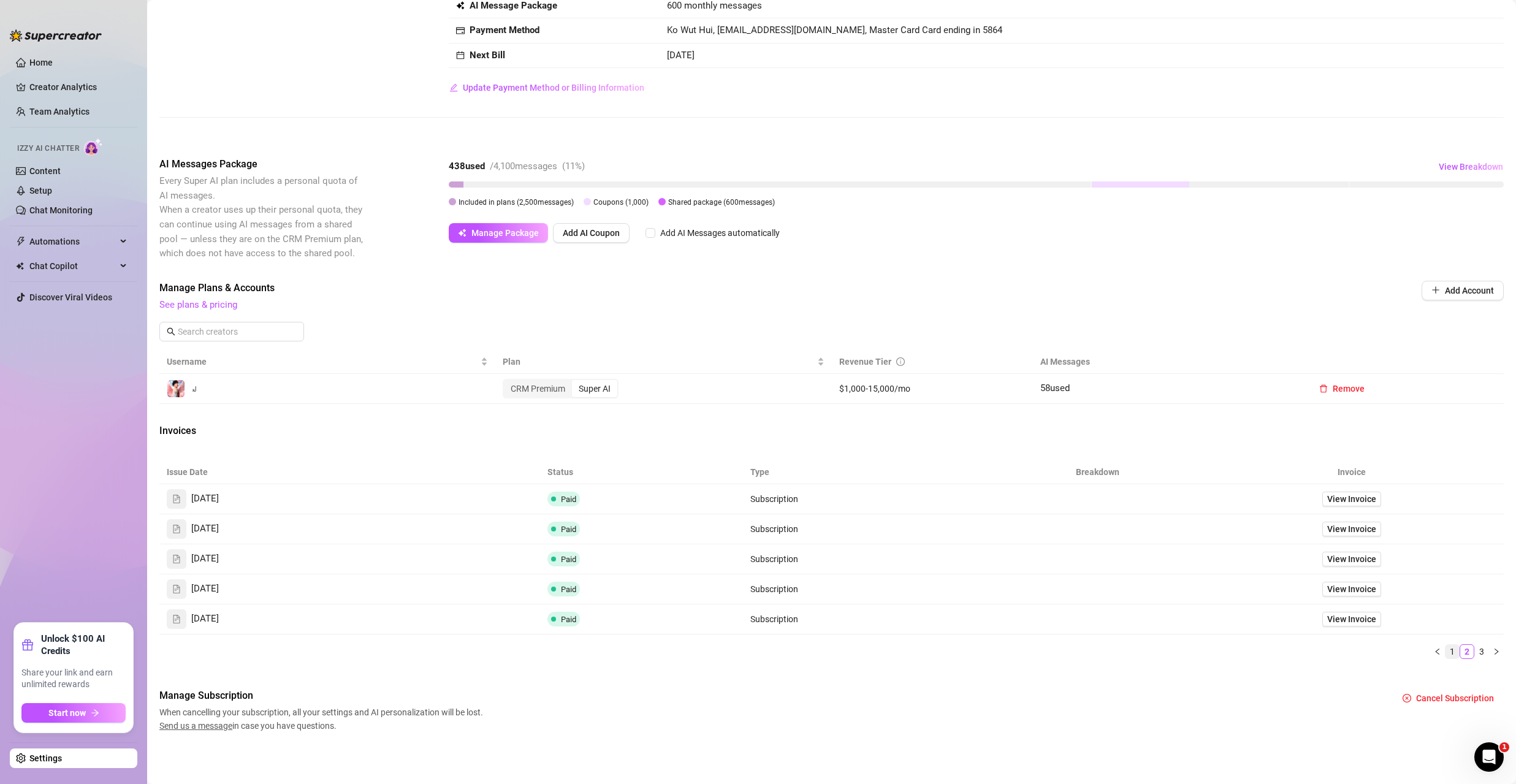
click at [552, 521] on link "1" at bounding box center [1451, 651] width 13 height 13
click at [552, 521] on span "View Invoice" at bounding box center [1351, 619] width 49 height 13
click at [552, 521] on span "View Invoice" at bounding box center [1351, 588] width 49 height 13
click at [552, 521] on span "View Invoice" at bounding box center [1351, 558] width 49 height 13
click at [552, 521] on span "View Invoice" at bounding box center [1351, 528] width 49 height 13
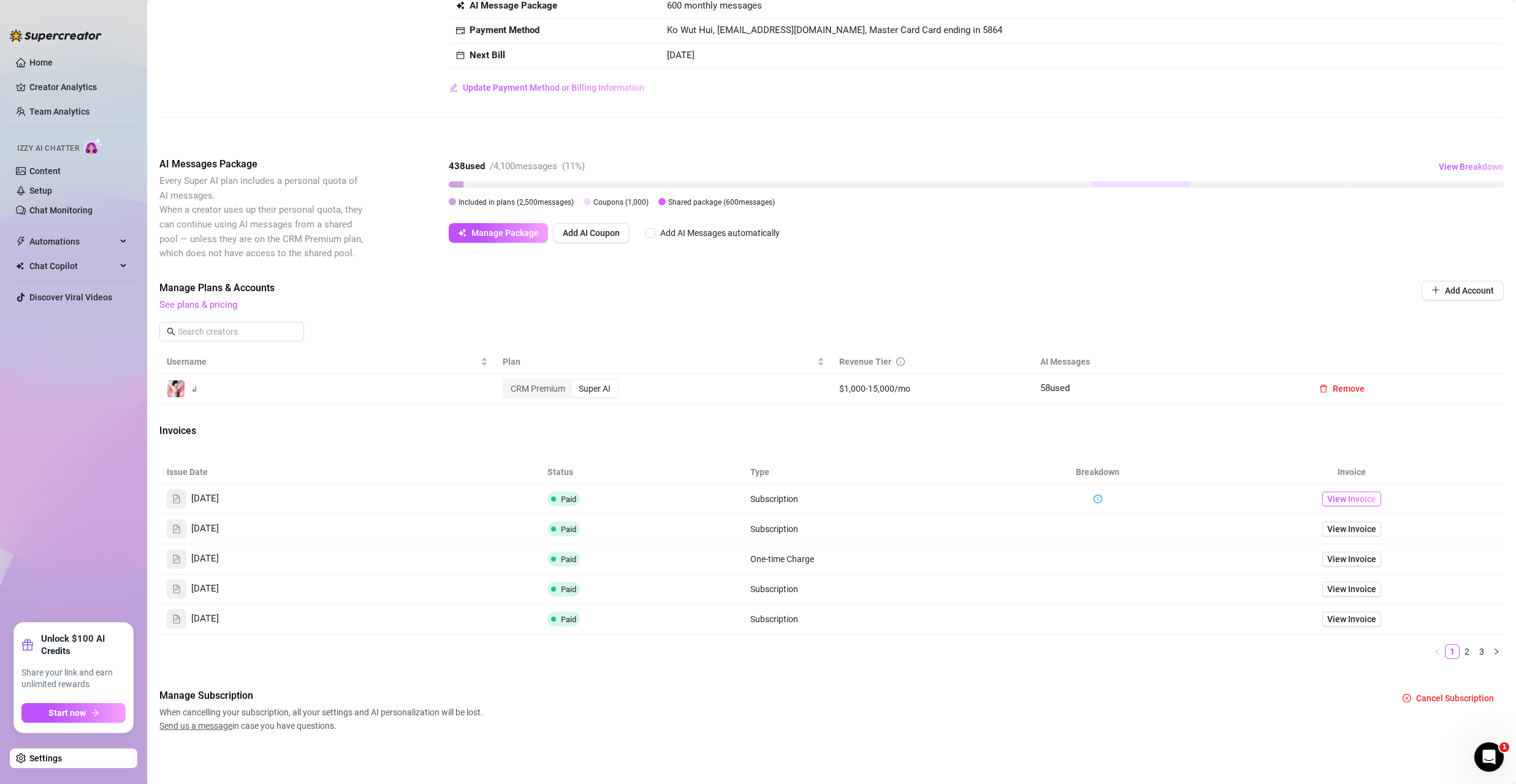
click at [552, 503] on span "View Invoice" at bounding box center [1351, 498] width 49 height 13
